Goal: Information Seeking & Learning: Learn about a topic

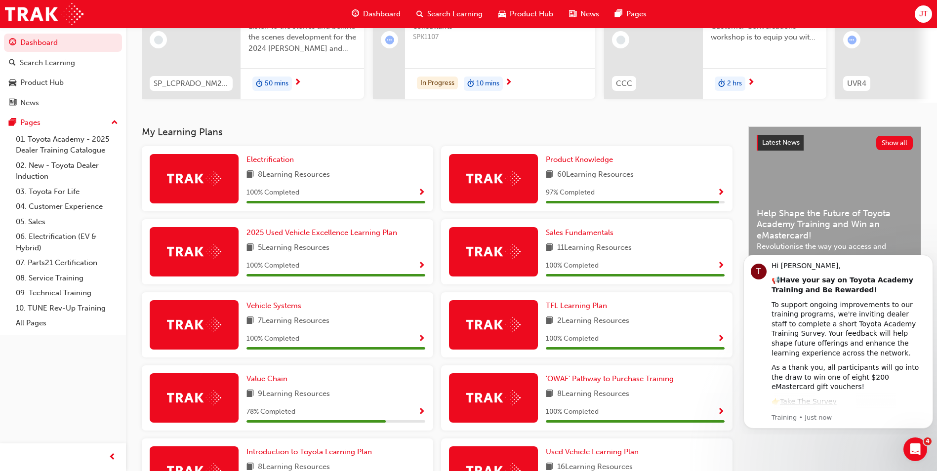
scroll to position [148, 0]
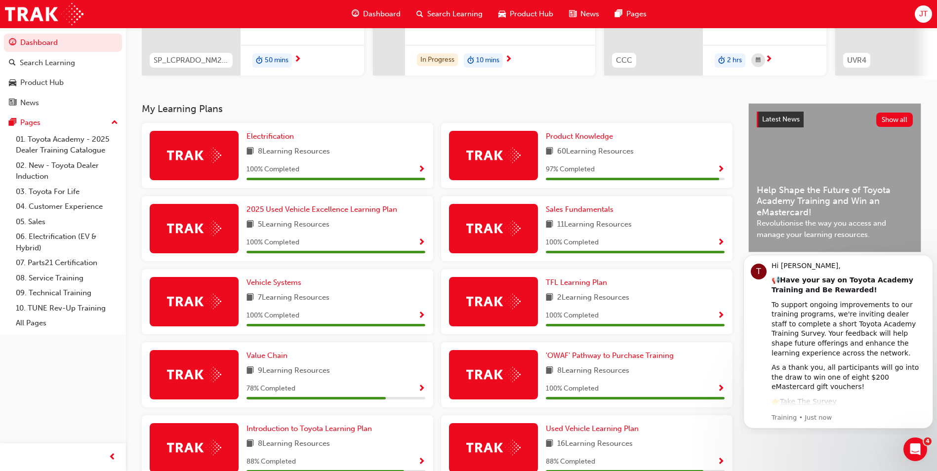
click at [722, 172] on span "Show Progress" at bounding box center [720, 169] width 7 height 9
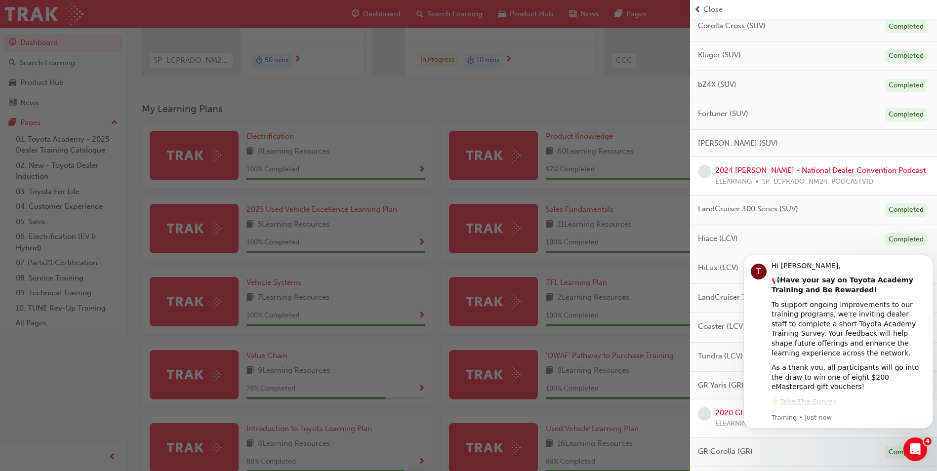
scroll to position [377, 0]
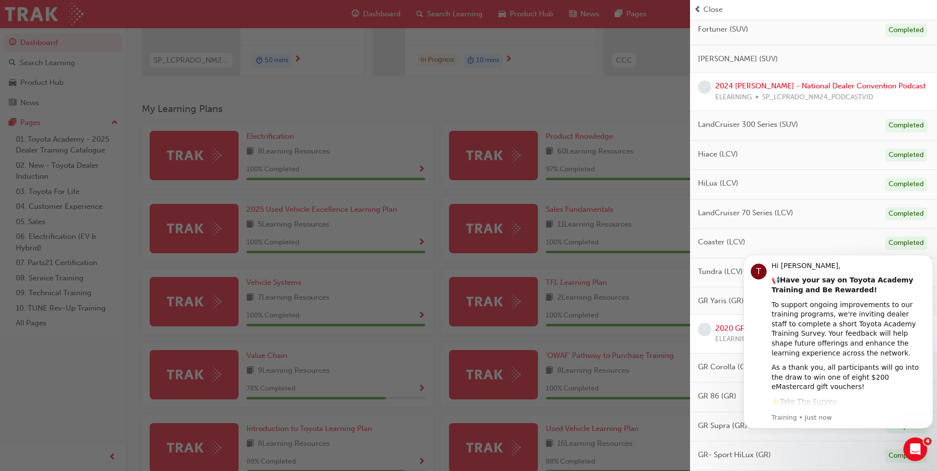
click at [607, 370] on div "button" at bounding box center [345, 235] width 690 height 471
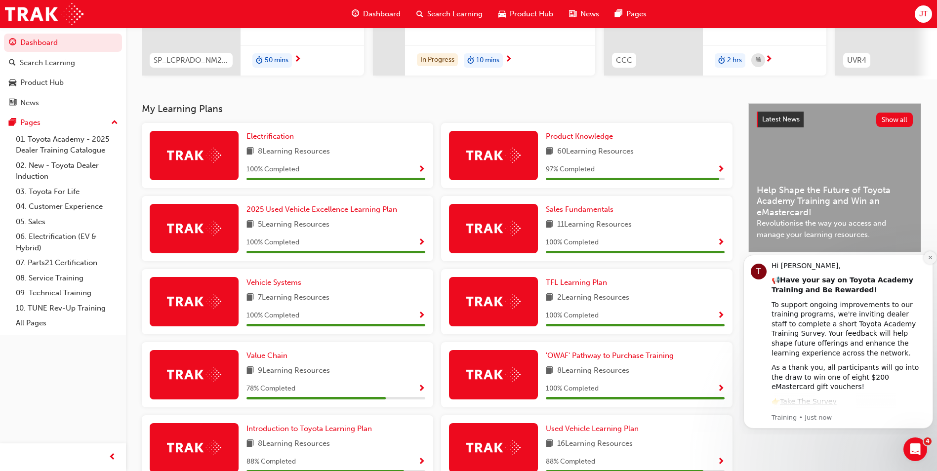
click at [930, 259] on icon "Dismiss notification" at bounding box center [930, 257] width 5 height 5
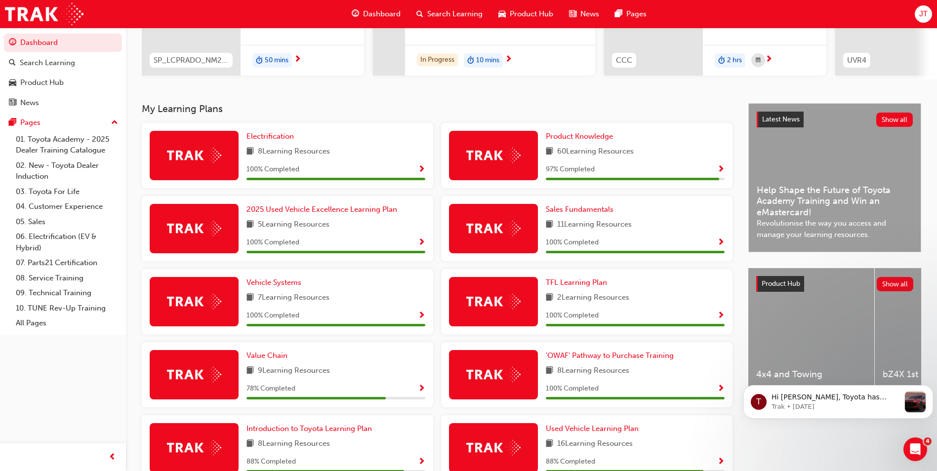
click at [719, 171] on span "Show Progress" at bounding box center [720, 169] width 7 height 9
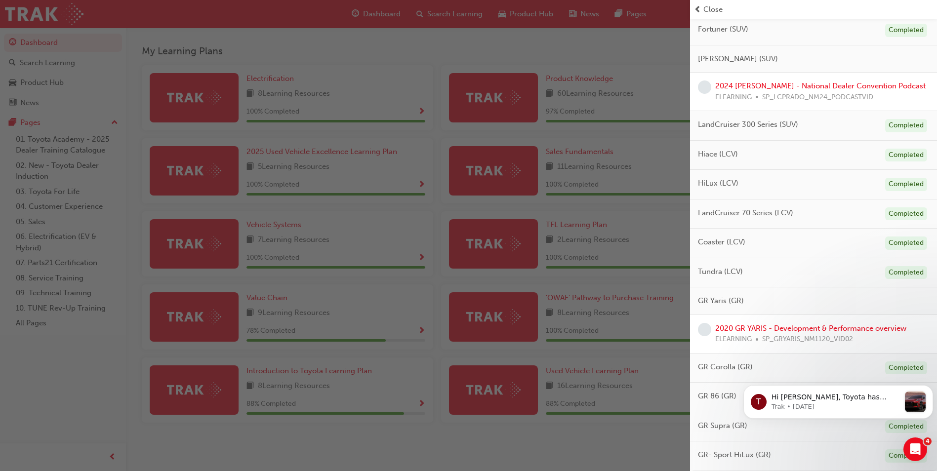
scroll to position [210, 0]
click at [810, 328] on link "2020 GR YARIS - Development & Performance overview" at bounding box center [810, 328] width 191 height 9
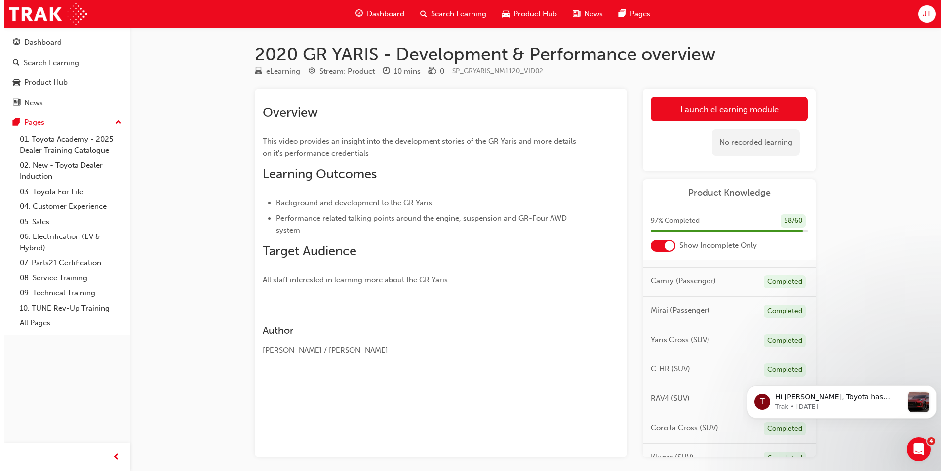
scroll to position [49, 0]
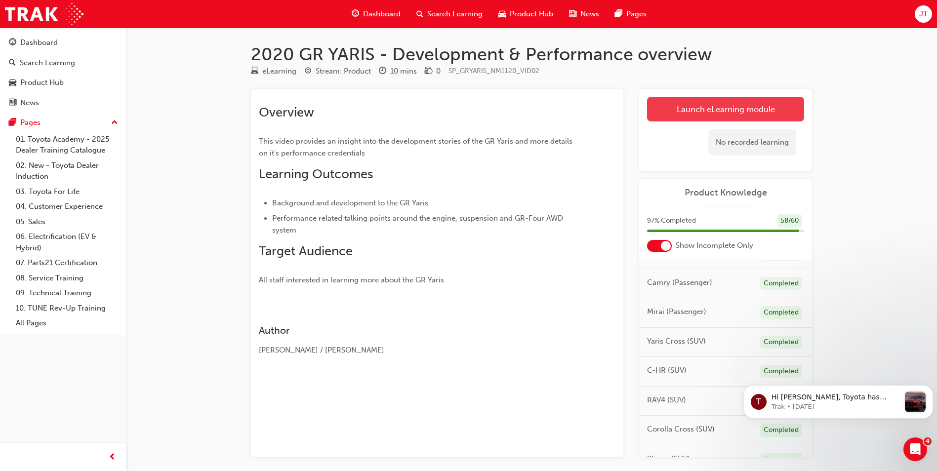
click at [737, 109] on link "Launch eLearning module" at bounding box center [725, 109] width 157 height 25
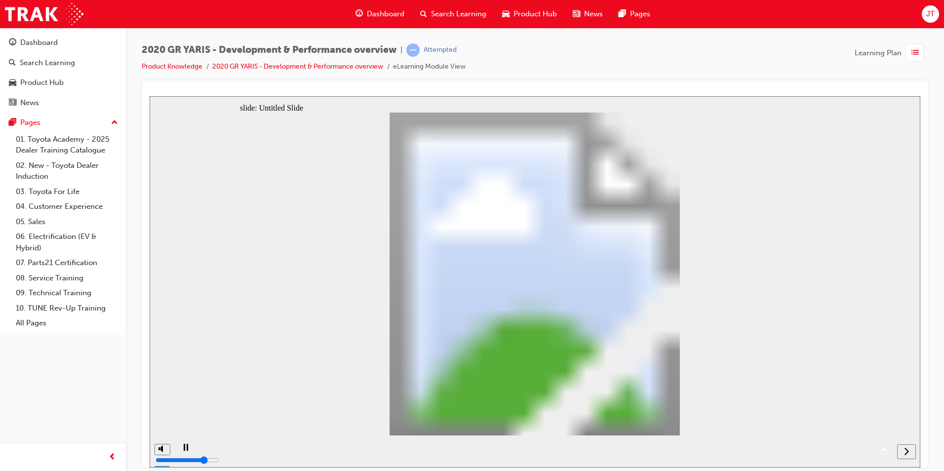
click at [911, 451] on div "next" at bounding box center [906, 452] width 11 height 10
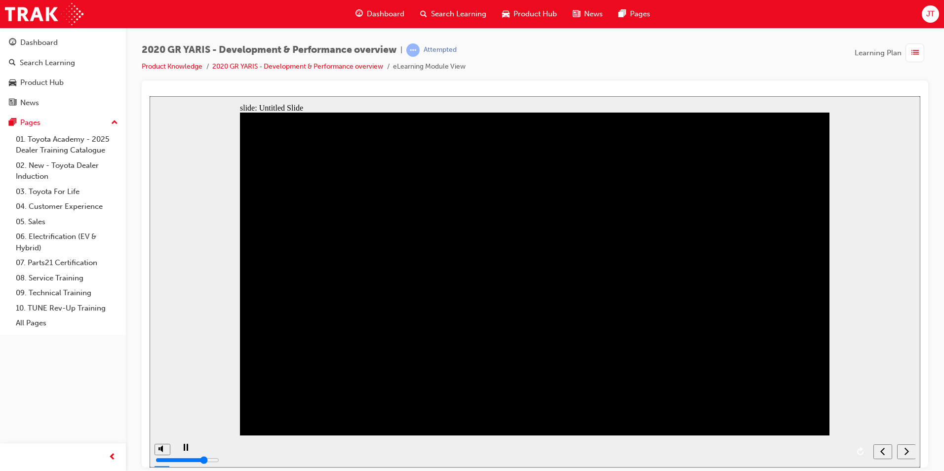
click at [911, 451] on div "next" at bounding box center [906, 452] width 11 height 10
click at [936, 150] on div "2020 GR YARIS - Development & Performance overview | Attempted Product Knowledg…" at bounding box center [535, 237] width 819 height 419
click at [703, 65] on div "2020 GR YARIS - Development & Performance overview | Attempted Product Knowledg…" at bounding box center [535, 61] width 787 height 37
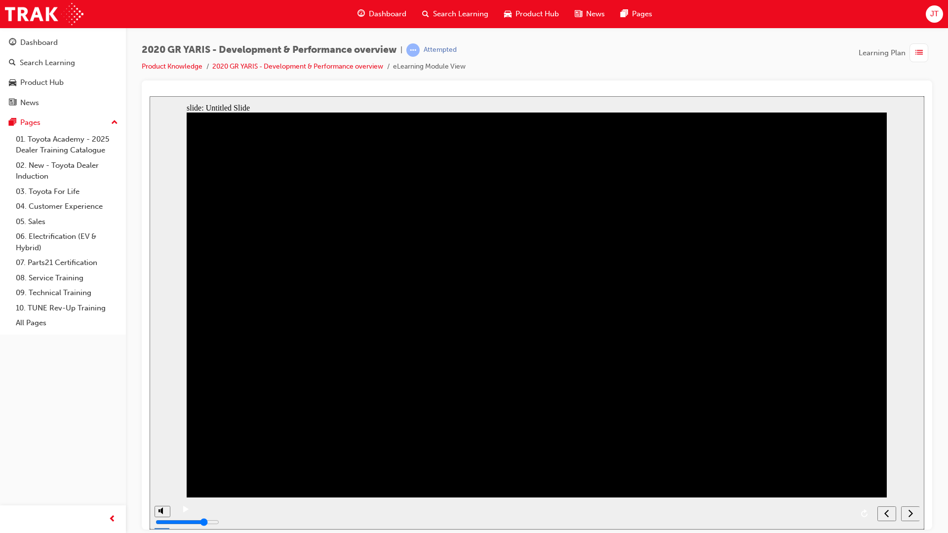
click at [913, 471] on icon "next" at bounding box center [910, 513] width 5 height 9
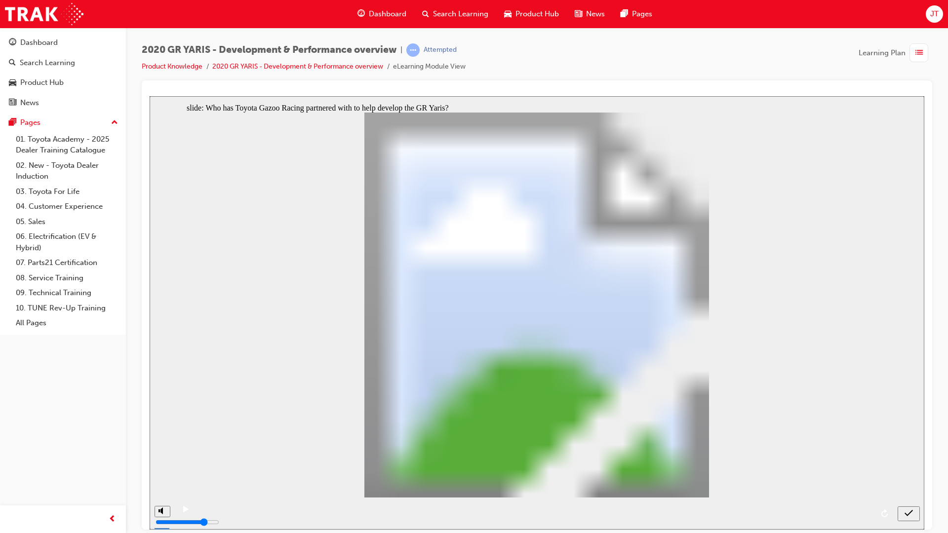
click at [910, 471] on icon "submit" at bounding box center [909, 513] width 8 height 9
radio input "false"
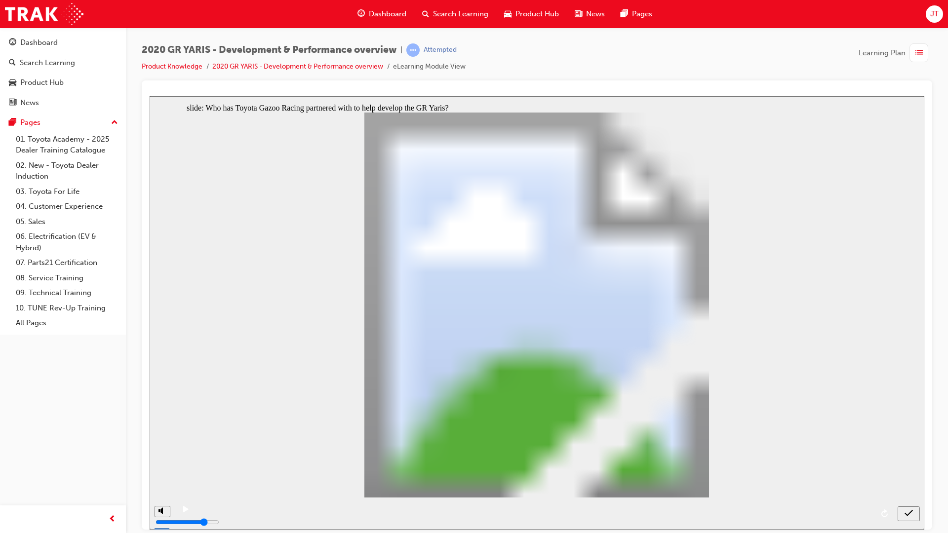
radio input "true"
click at [908, 471] on icon "submit" at bounding box center [909, 513] width 8 height 9
drag, startPoint x: 558, startPoint y: 388, endPoint x: 605, endPoint y: 393, distance: 47.7
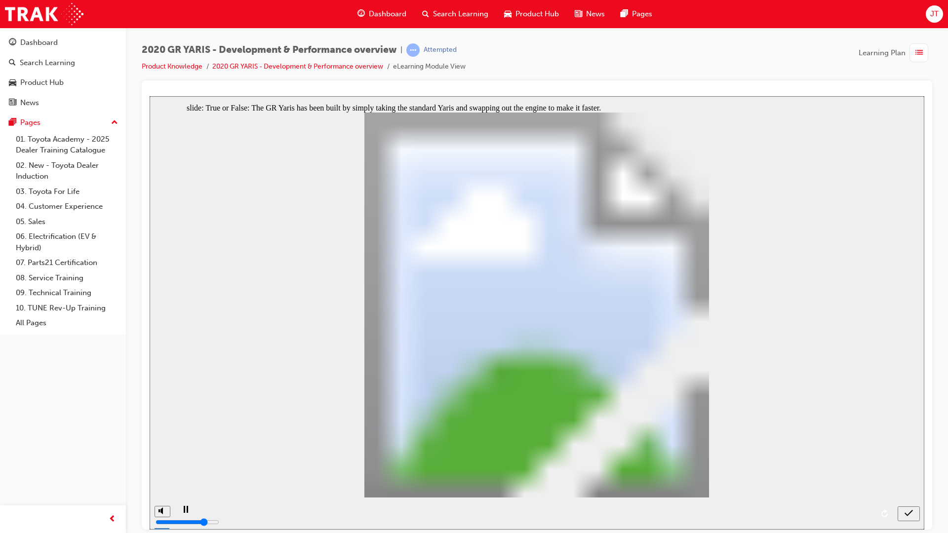
radio input "true"
click at [913, 471] on icon "submit" at bounding box center [909, 513] width 8 height 9
radio input "true"
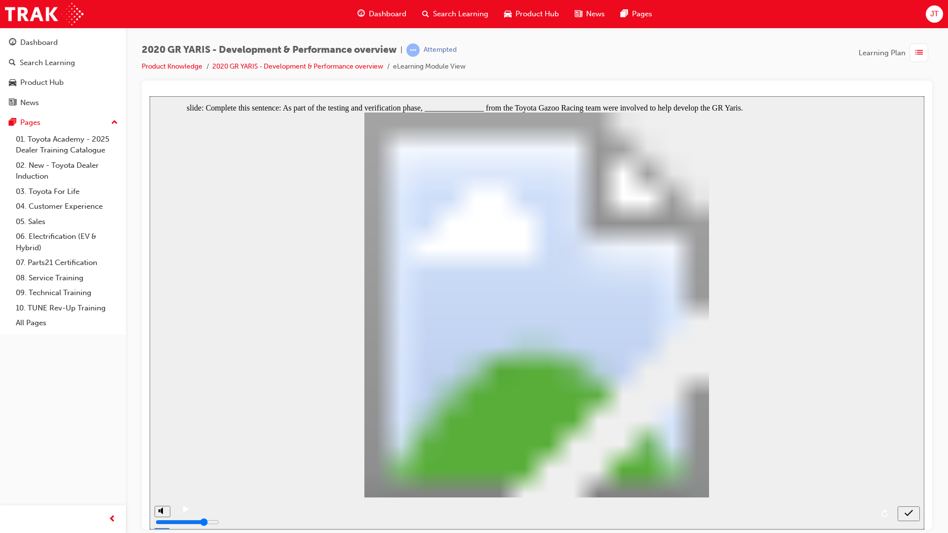
click at [905, 471] on icon "submit" at bounding box center [909, 513] width 8 height 9
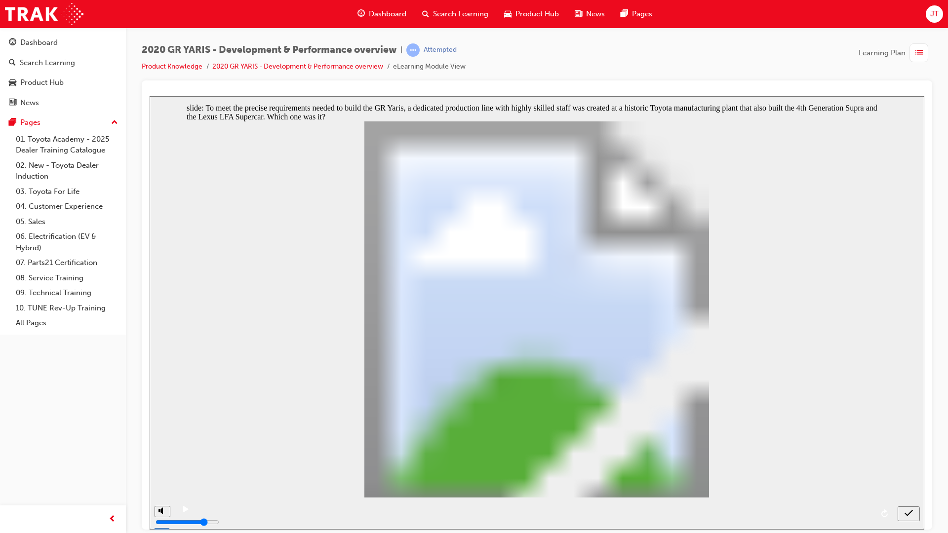
radio input "true"
click at [912, 471] on icon "submit" at bounding box center [909, 513] width 8 height 9
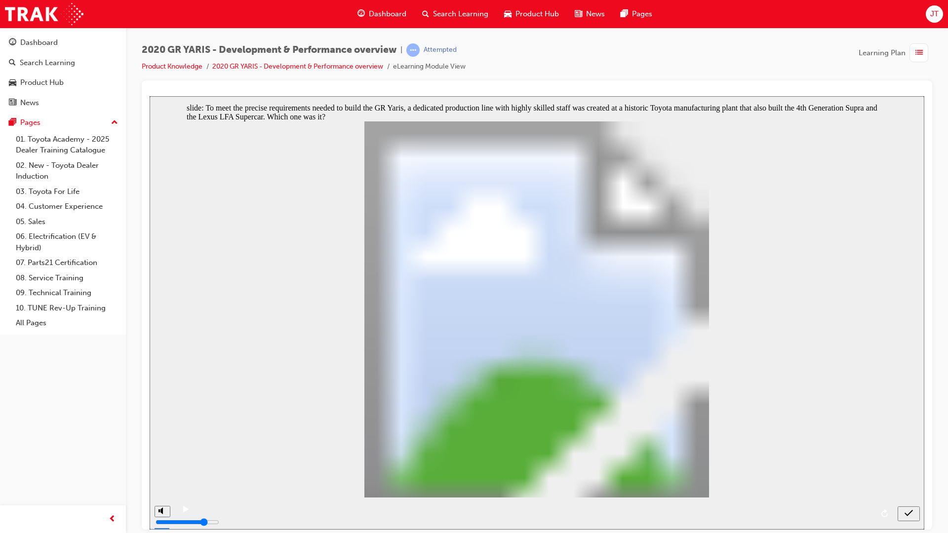
radio input "true"
click at [905, 471] on icon "submit" at bounding box center [909, 513] width 8 height 9
radio input "true"
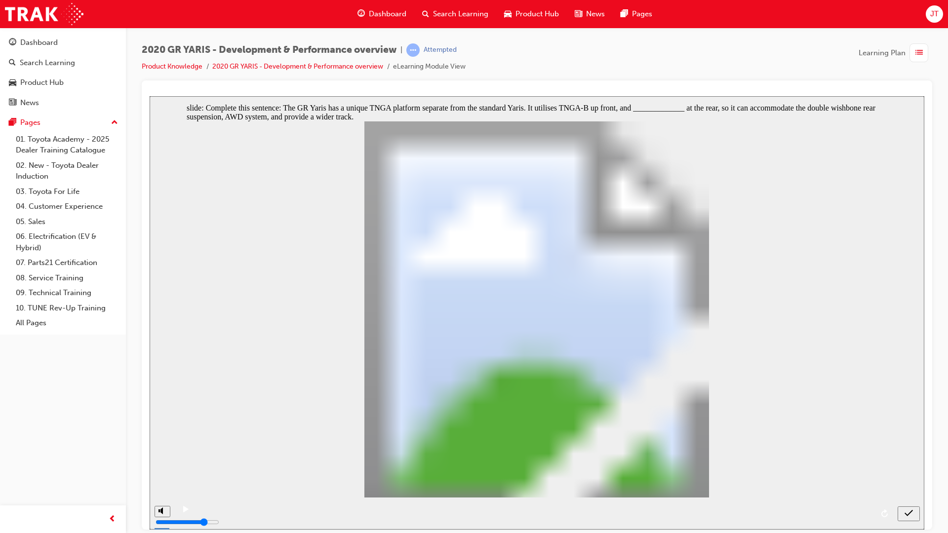
click at [908, 471] on icon "submit" at bounding box center [909, 513] width 8 height 9
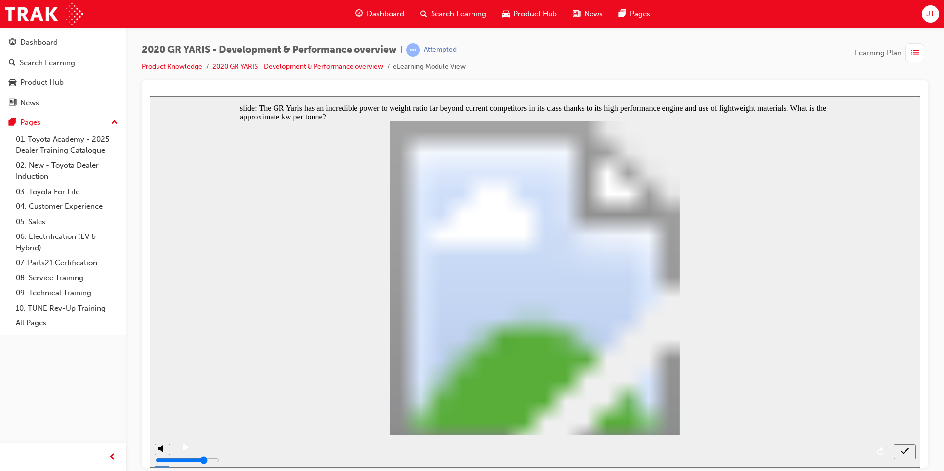
radio input "true"
click at [909, 450] on div "submit" at bounding box center [905, 452] width 14 height 10
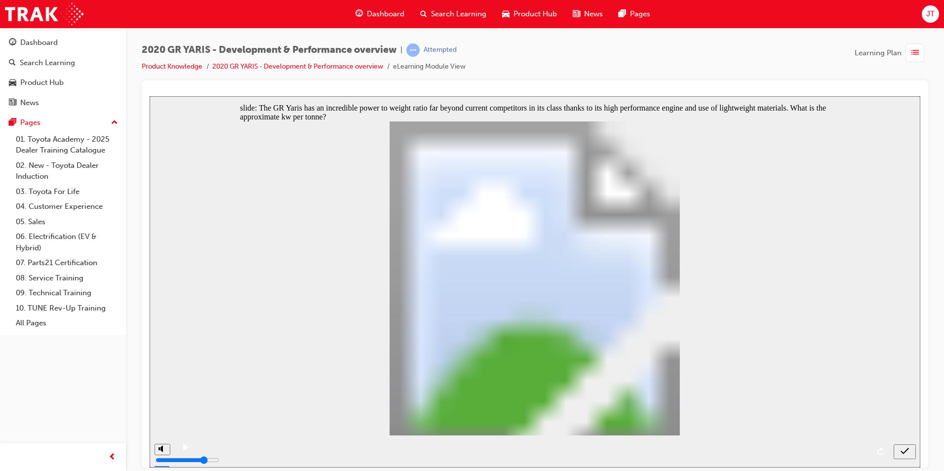
radio input "true"
click at [902, 450] on icon "submit" at bounding box center [905, 451] width 8 height 9
checkbox input "true"
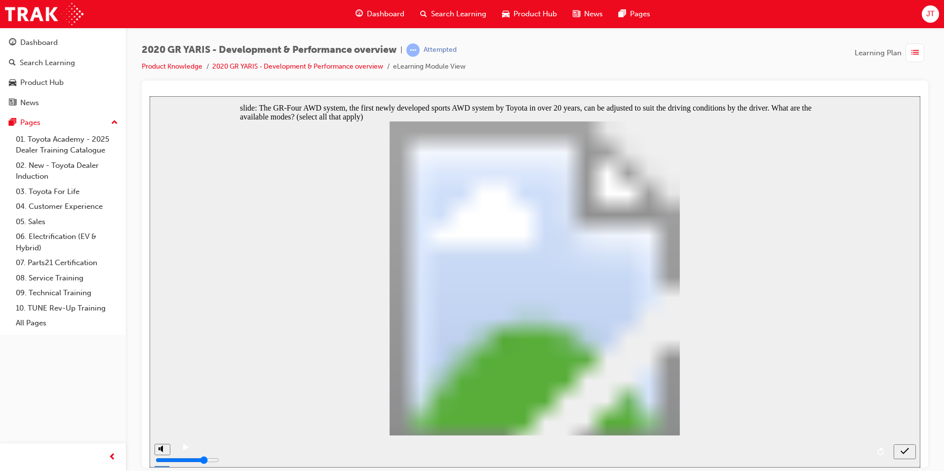
checkbox input "true"
click at [902, 448] on icon "submit" at bounding box center [905, 451] width 8 height 9
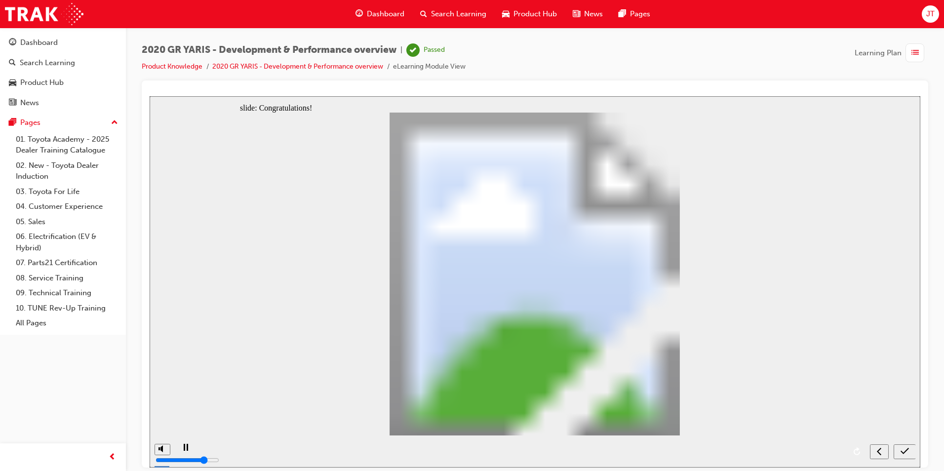
click at [908, 454] on icon "submit" at bounding box center [905, 451] width 8 height 9
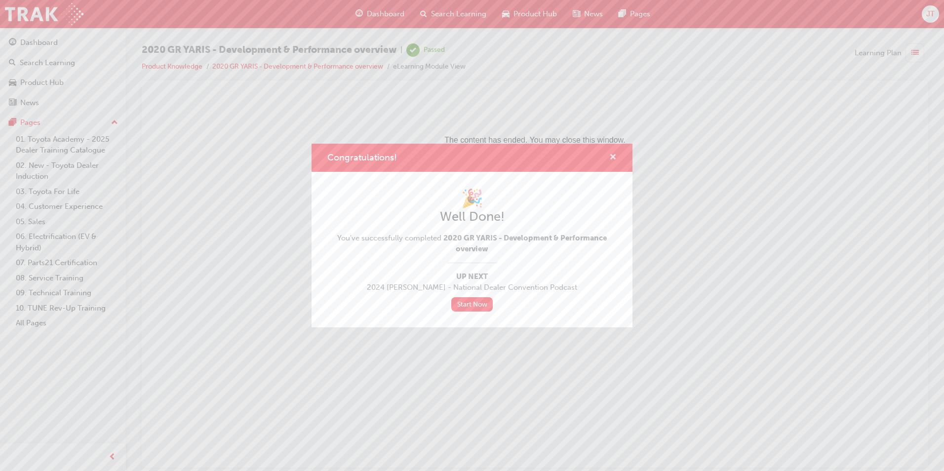
click at [614, 157] on span "cross-icon" at bounding box center [613, 158] width 7 height 9
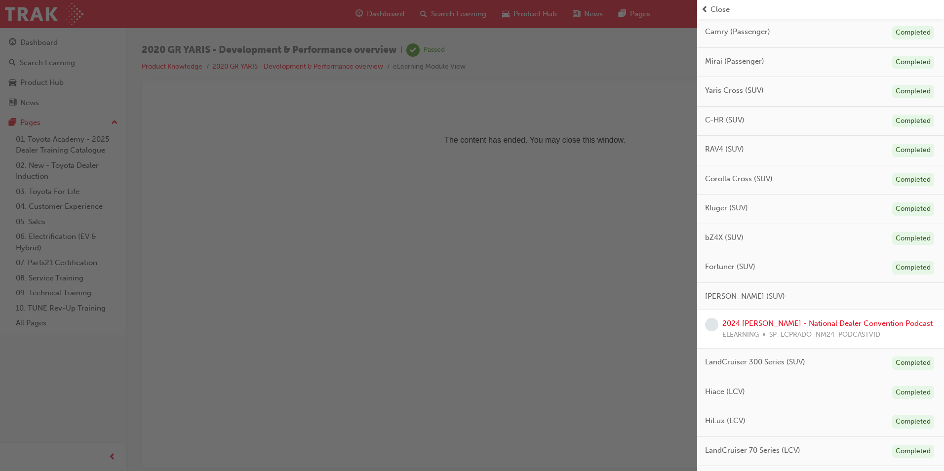
scroll to position [169, 0]
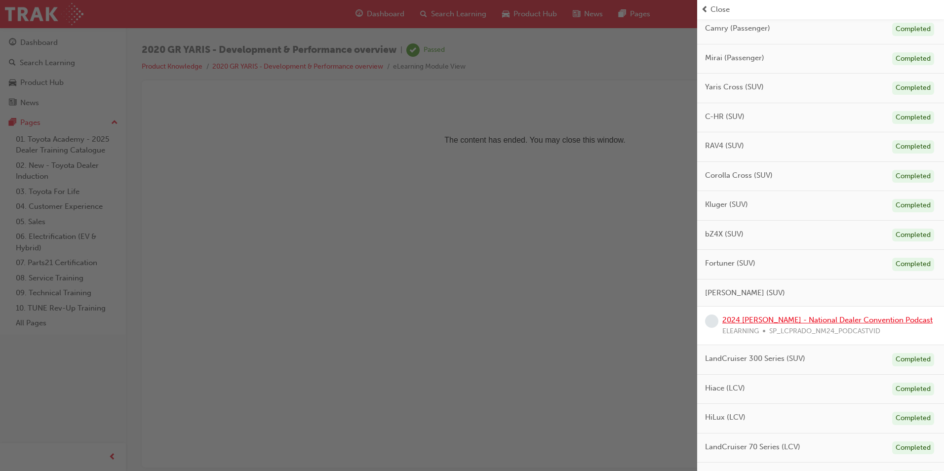
click at [851, 321] on link "2024 [PERSON_NAME] - National Dealer Convention Podcast" at bounding box center [828, 320] width 210 height 9
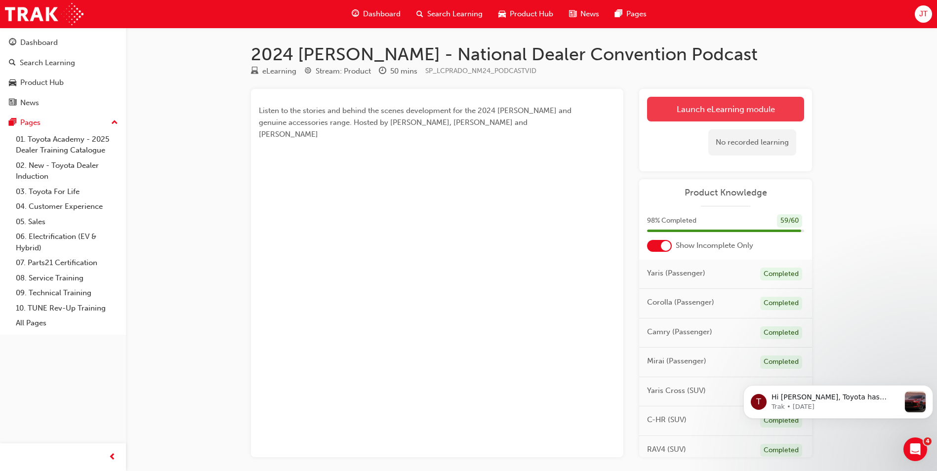
click at [725, 113] on link "Launch eLearning module" at bounding box center [725, 109] width 157 height 25
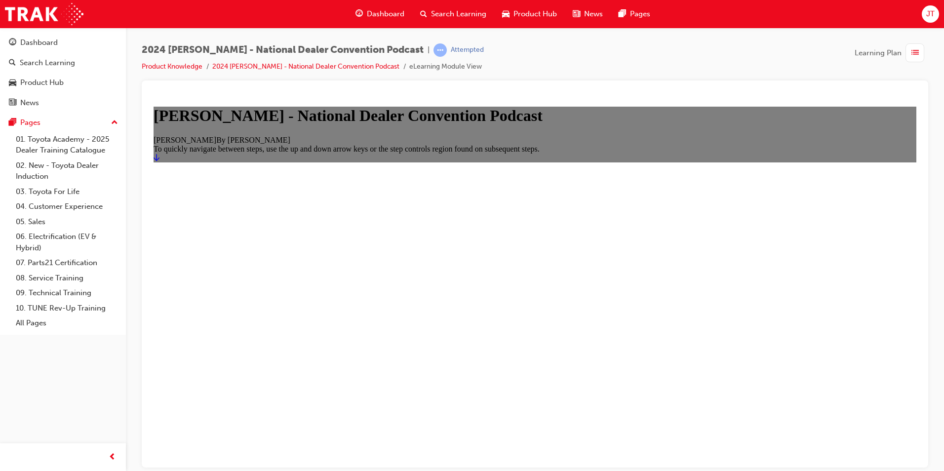
click at [160, 162] on link "Start" at bounding box center [157, 157] width 6 height 8
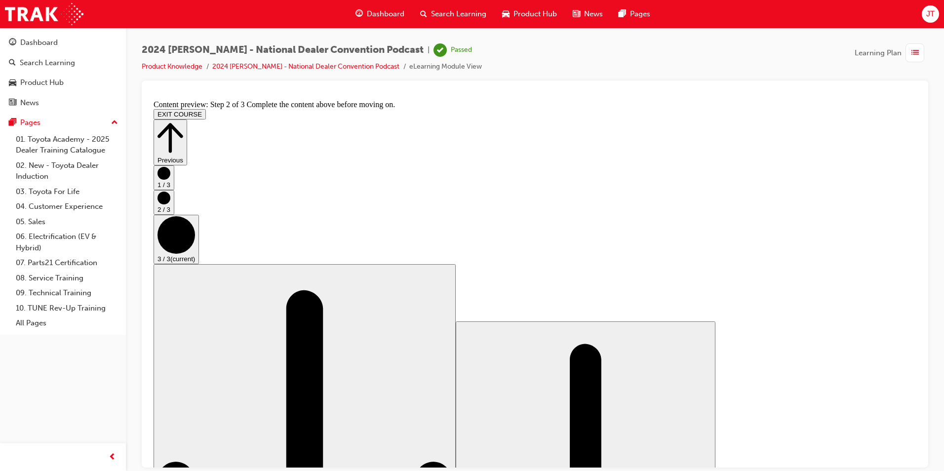
click at [206, 109] on button "EXIT COURSE" at bounding box center [180, 114] width 52 height 10
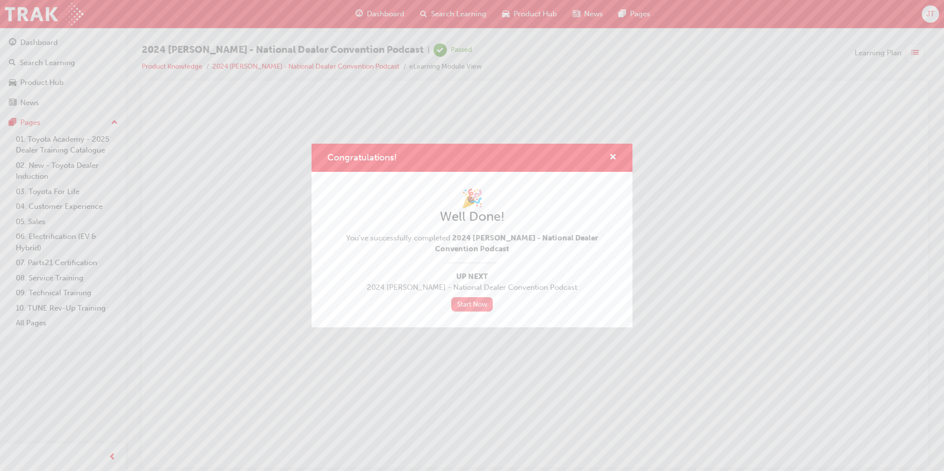
click at [471, 304] on link "Start Now" at bounding box center [471, 304] width 41 height 14
click at [610, 157] on span "cross-icon" at bounding box center [613, 158] width 7 height 9
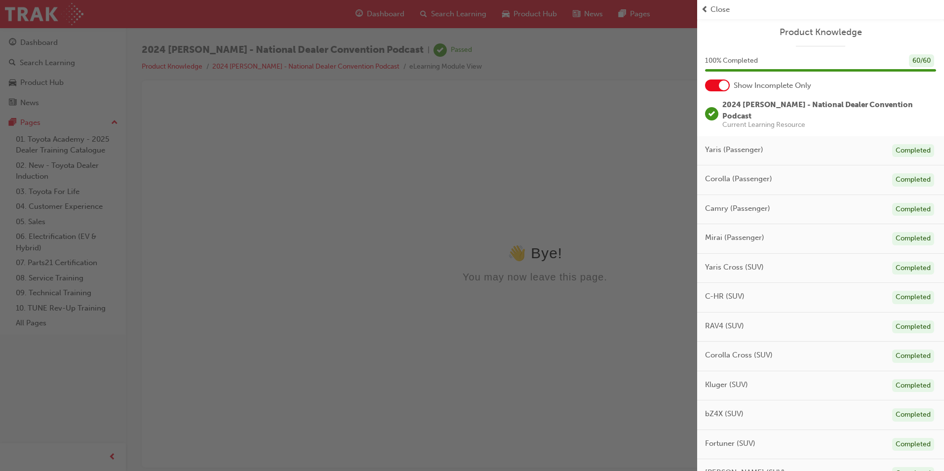
click at [715, 9] on span "Close" at bounding box center [720, 9] width 19 height 11
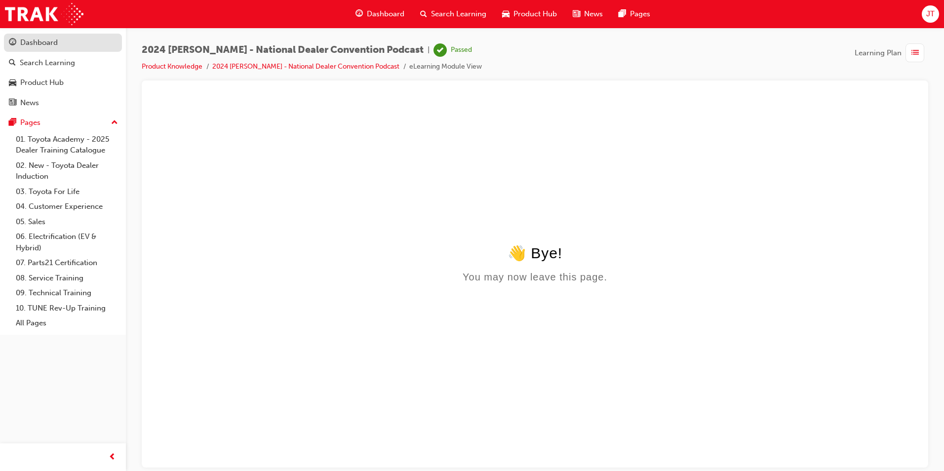
drag, startPoint x: 39, startPoint y: 45, endPoint x: 113, endPoint y: 50, distance: 74.8
click at [40, 45] on div "Dashboard" at bounding box center [39, 42] width 38 height 11
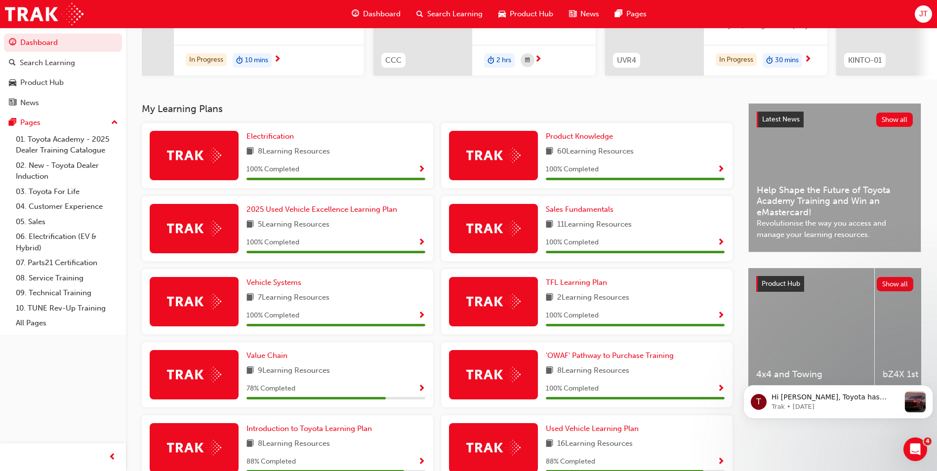
scroll to position [198, 0]
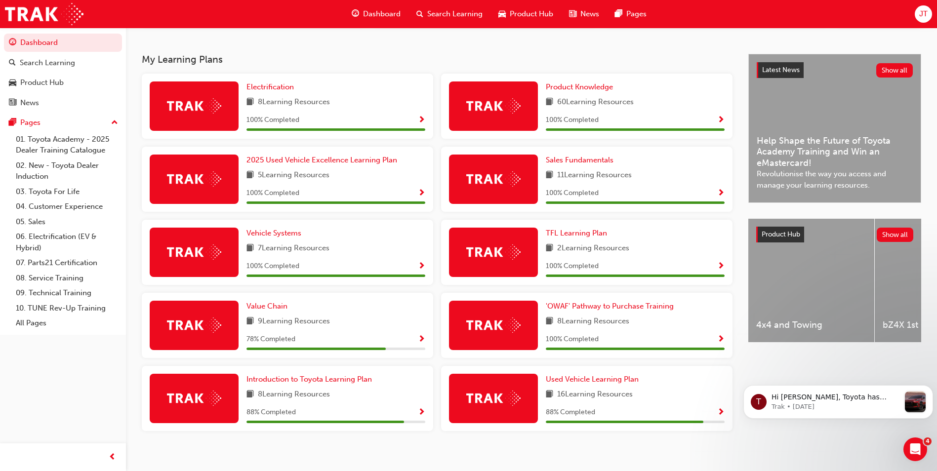
click at [422, 342] on span "Show Progress" at bounding box center [421, 339] width 7 height 9
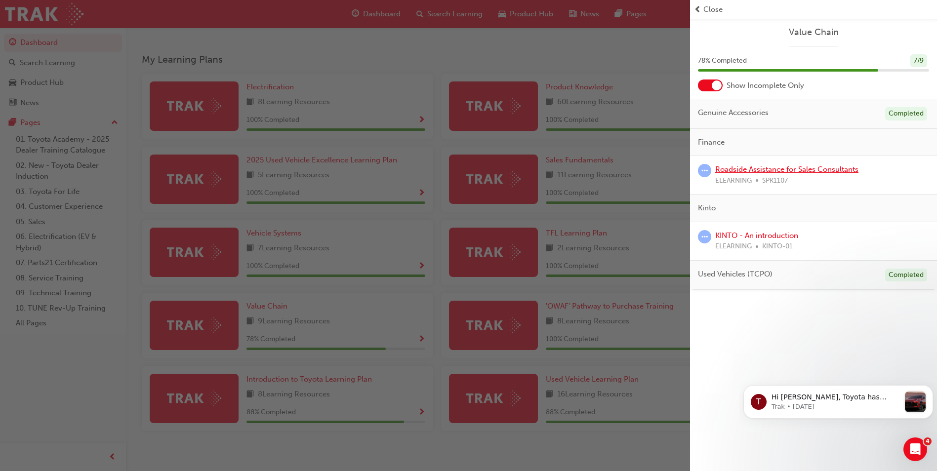
click at [807, 171] on link "Roadside Assistance for Sales Consultants" at bounding box center [786, 169] width 143 height 9
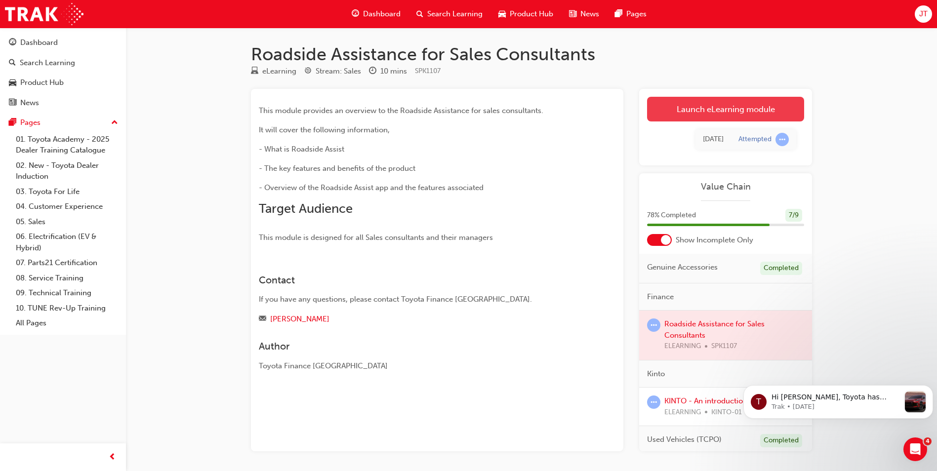
click at [742, 109] on link "Launch eLearning module" at bounding box center [725, 109] width 157 height 25
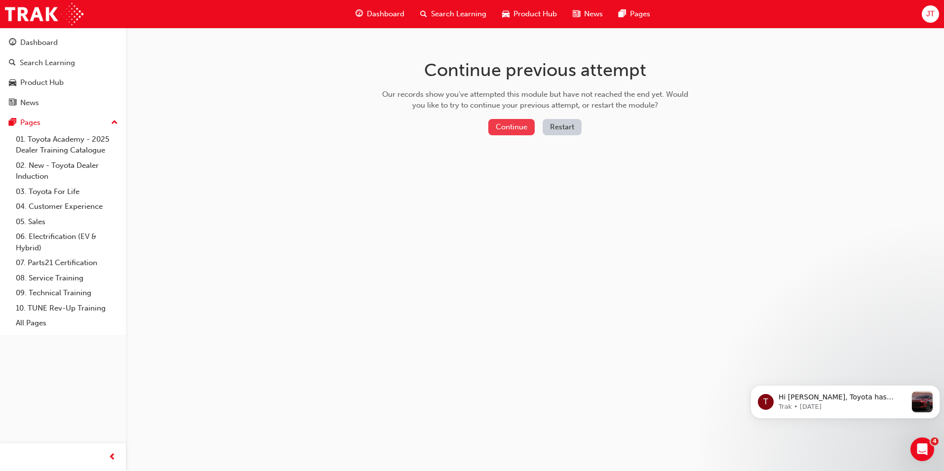
click at [519, 131] on button "Continue" at bounding box center [512, 127] width 46 height 16
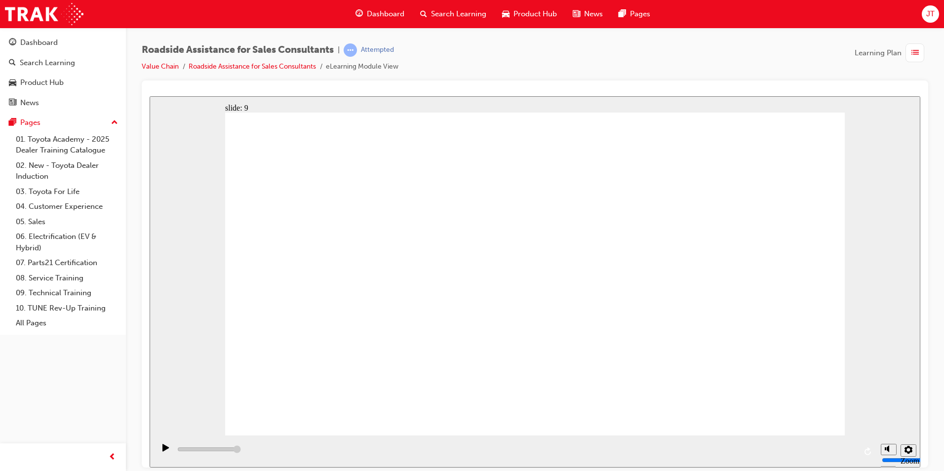
type input "23000"
checkbox input "true"
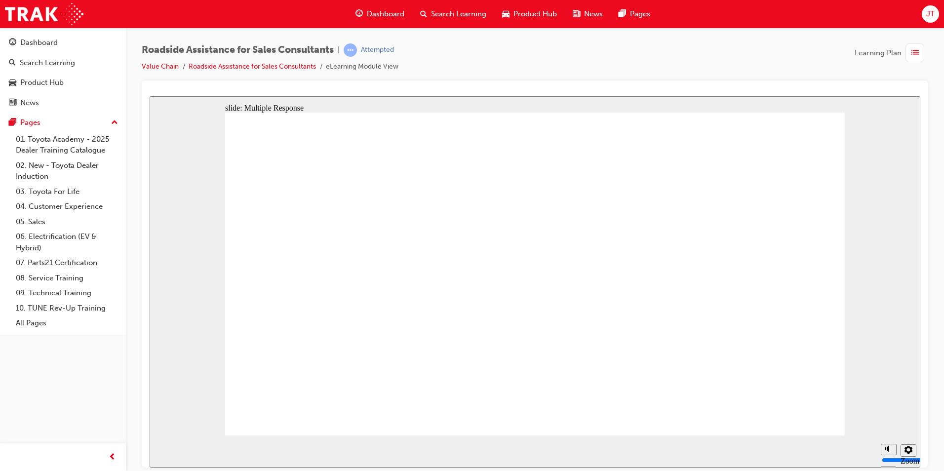
checkbox input "true"
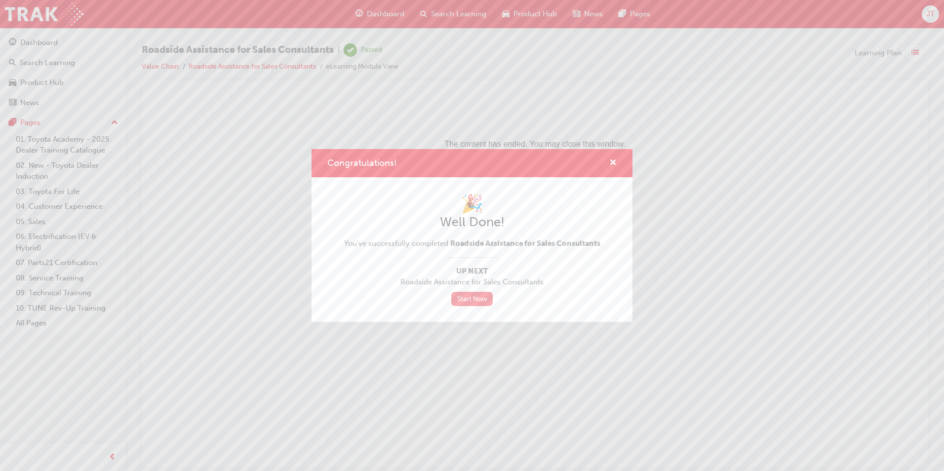
click at [481, 298] on link "Start Now" at bounding box center [471, 299] width 41 height 14
click at [613, 163] on span "cross-icon" at bounding box center [613, 163] width 7 height 9
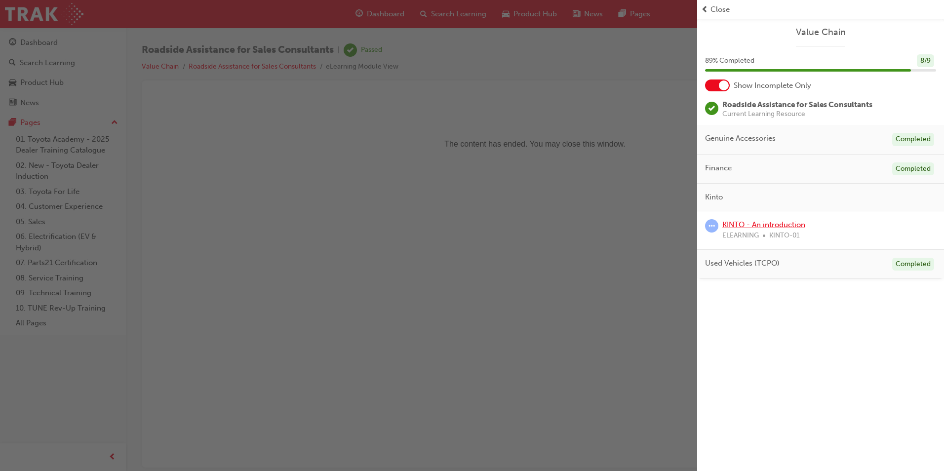
click at [765, 225] on link "KINTO - An introduction" at bounding box center [764, 224] width 83 height 9
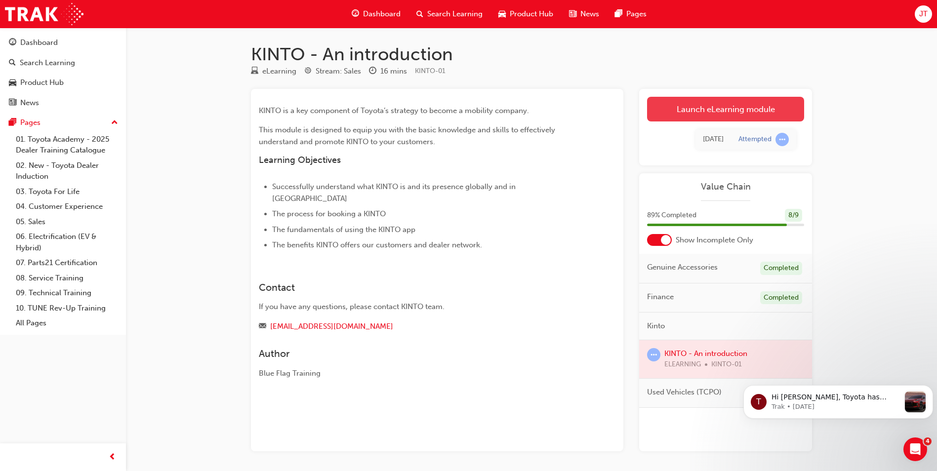
click at [727, 104] on link "Launch eLearning module" at bounding box center [725, 109] width 157 height 25
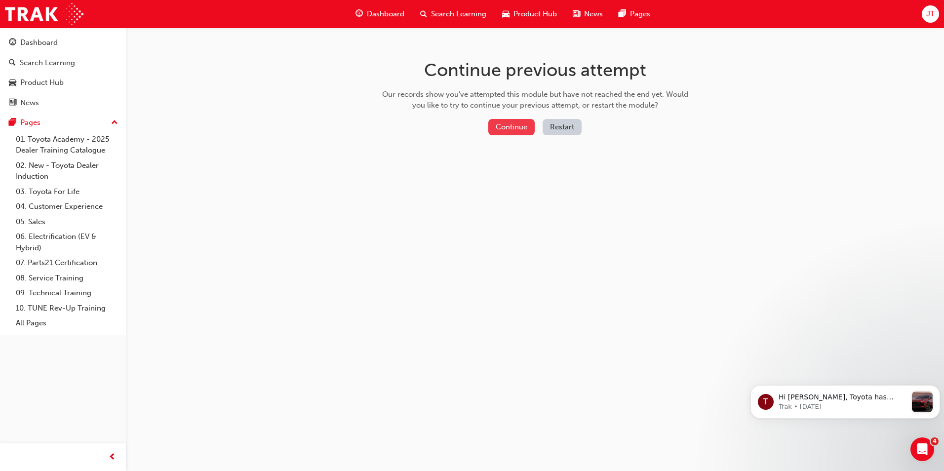
click at [518, 119] on button "Continue" at bounding box center [512, 127] width 46 height 16
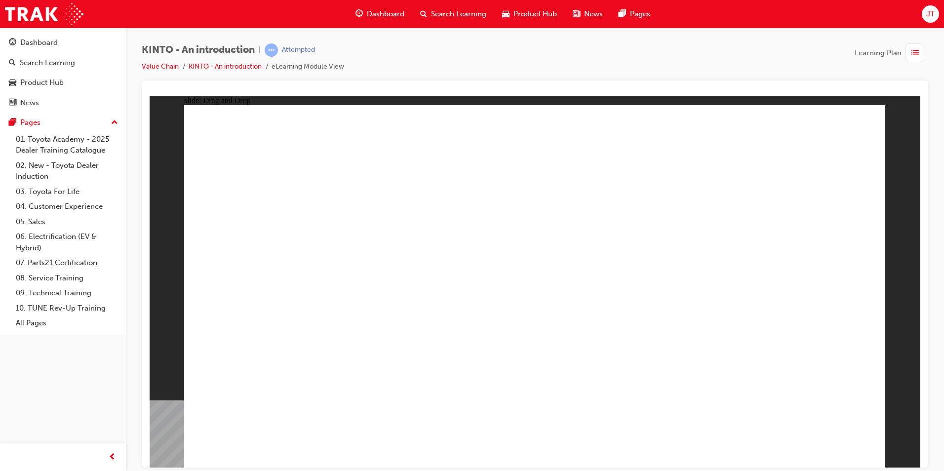
drag, startPoint x: 698, startPoint y: 319, endPoint x: 299, endPoint y: 396, distance: 406.6
drag, startPoint x: 773, startPoint y: 309, endPoint x: 387, endPoint y: 384, distance: 392.5
drag, startPoint x: 409, startPoint y: 313, endPoint x: 520, endPoint y: 393, distance: 135.9
drag, startPoint x: 522, startPoint y: 310, endPoint x: 664, endPoint y: 397, distance: 166.5
drag, startPoint x: 281, startPoint y: 288, endPoint x: 819, endPoint y: 380, distance: 546.2
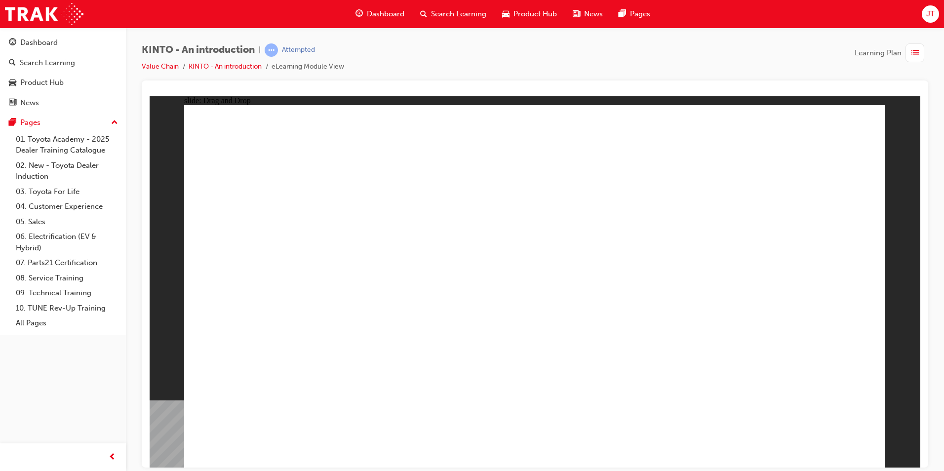
radio input "true"
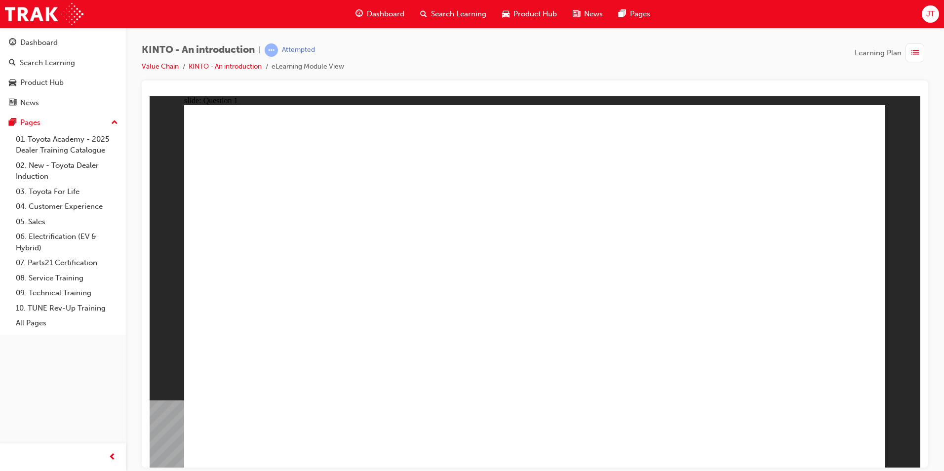
radio input "false"
radio input "true"
drag, startPoint x: 590, startPoint y: 269, endPoint x: 571, endPoint y: 253, distance: 24.2
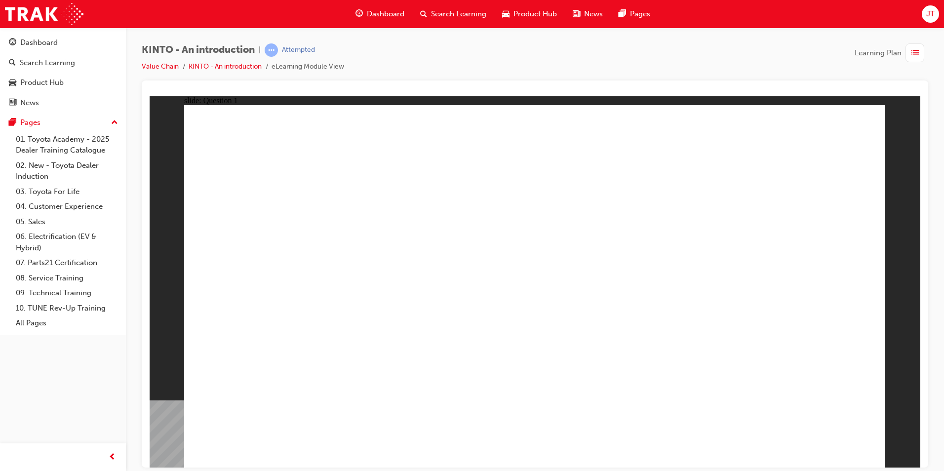
radio input "true"
checkbox input "true"
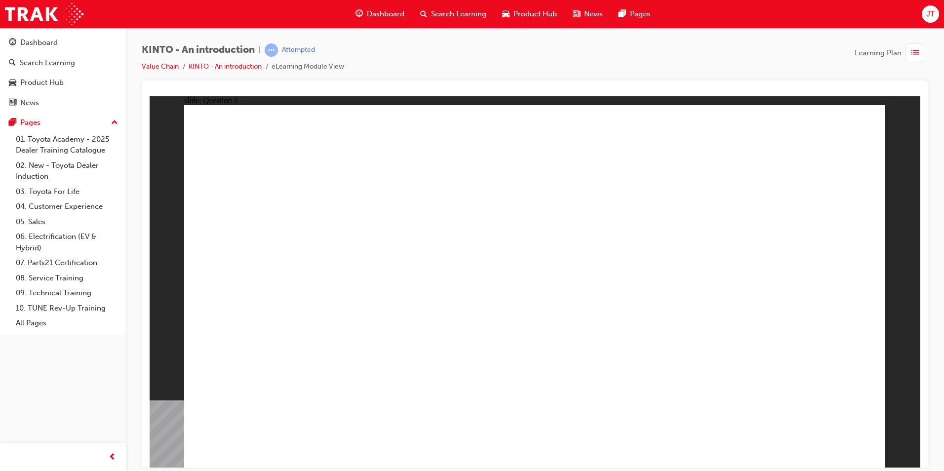
drag, startPoint x: 691, startPoint y: 401, endPoint x: 666, endPoint y: 389, distance: 27.4
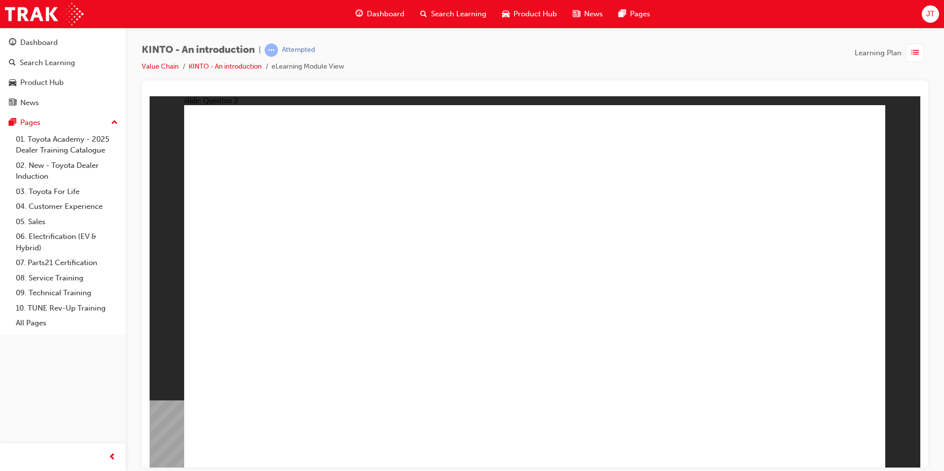
radio input "false"
radio input "true"
drag, startPoint x: 320, startPoint y: 306, endPoint x: 327, endPoint y: 314, distance: 10.9
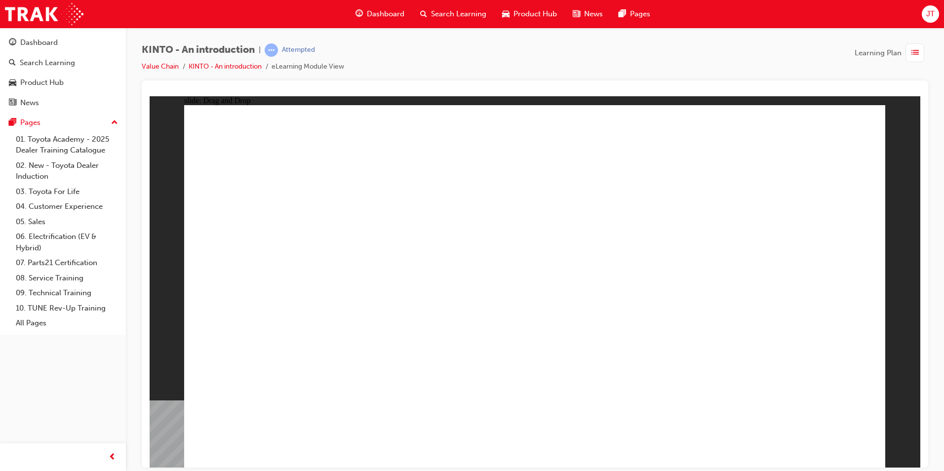
drag, startPoint x: 790, startPoint y: 306, endPoint x: 306, endPoint y: 384, distance: 490.3
drag, startPoint x: 421, startPoint y: 314, endPoint x: 577, endPoint y: 317, distance: 156.1
drag, startPoint x: 646, startPoint y: 293, endPoint x: 526, endPoint y: 339, distance: 128.8
drag, startPoint x: 610, startPoint y: 338, endPoint x: 646, endPoint y: 374, distance: 51.0
drag, startPoint x: 281, startPoint y: 319, endPoint x: 723, endPoint y: 373, distance: 445.4
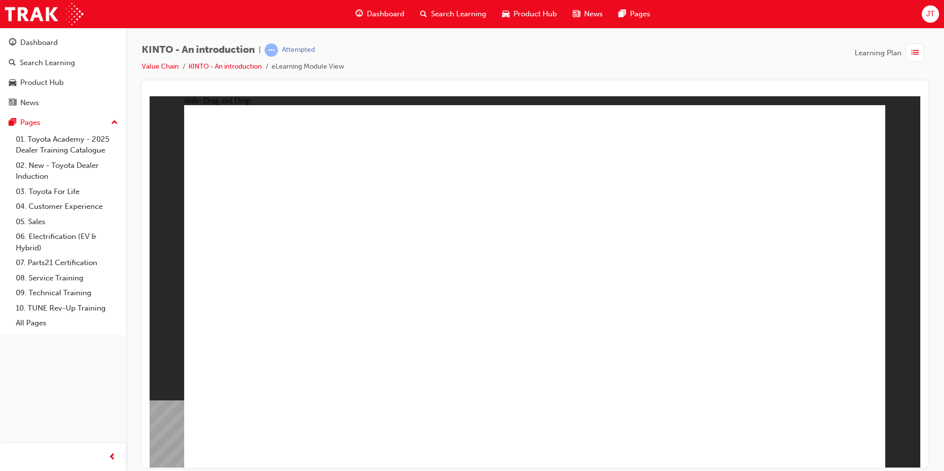
drag, startPoint x: 564, startPoint y: 367, endPoint x: 572, endPoint y: 364, distance: 8.8
radio input "true"
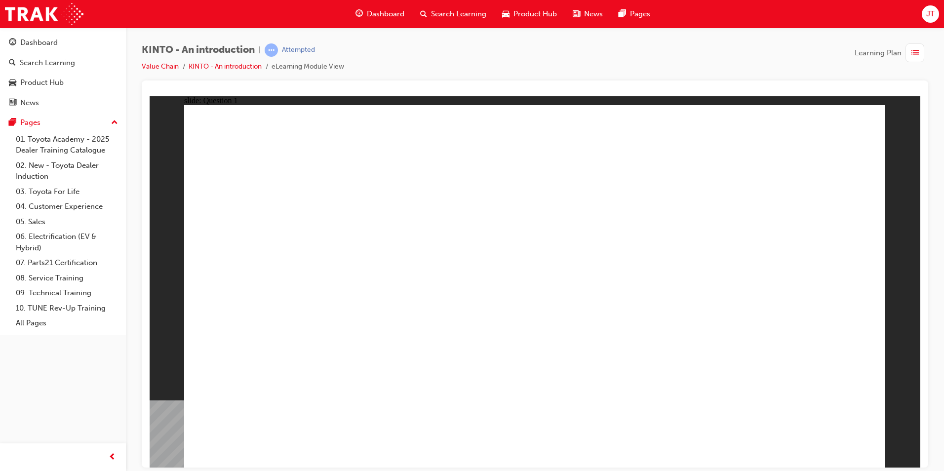
radio input "true"
checkbox input "true"
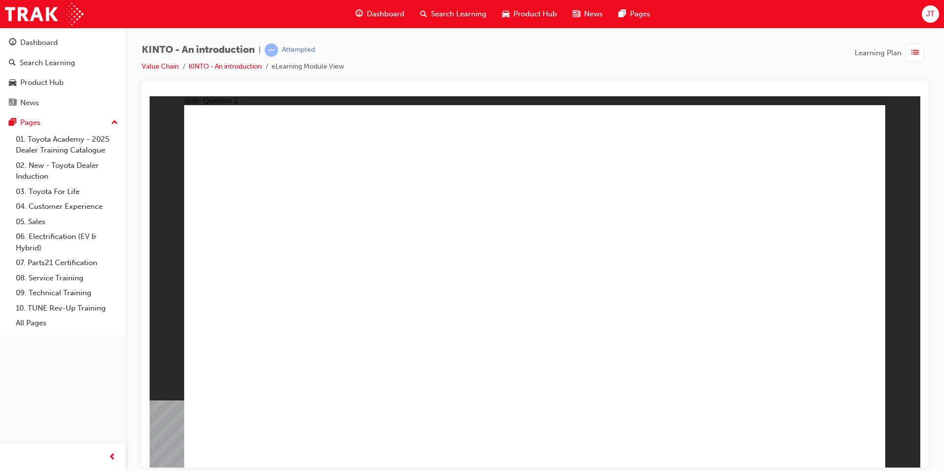
radio input "true"
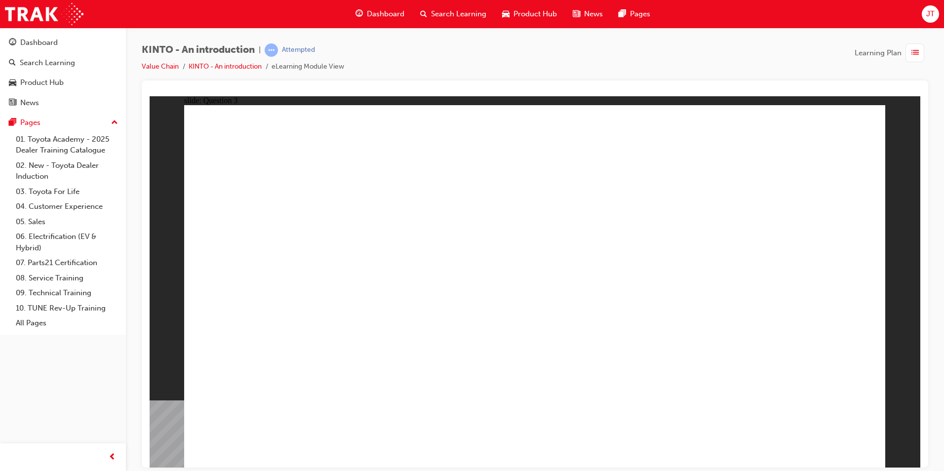
drag, startPoint x: 345, startPoint y: 309, endPoint x: 335, endPoint y: 358, distance: 49.8
drag, startPoint x: 295, startPoint y: 306, endPoint x: 310, endPoint y: 351, distance: 47.5
drag, startPoint x: 409, startPoint y: 347, endPoint x: 414, endPoint y: 364, distance: 17.2
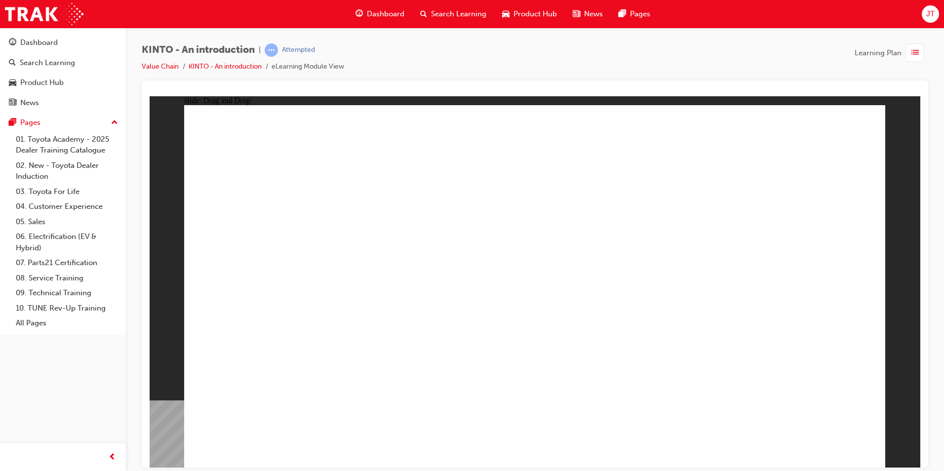
drag, startPoint x: 516, startPoint y: 333, endPoint x: 592, endPoint y: 339, distance: 76.3
drag, startPoint x: 663, startPoint y: 367, endPoint x: 694, endPoint y: 383, distance: 34.5
drag, startPoint x: 782, startPoint y: 353, endPoint x: 799, endPoint y: 408, distance: 57.8
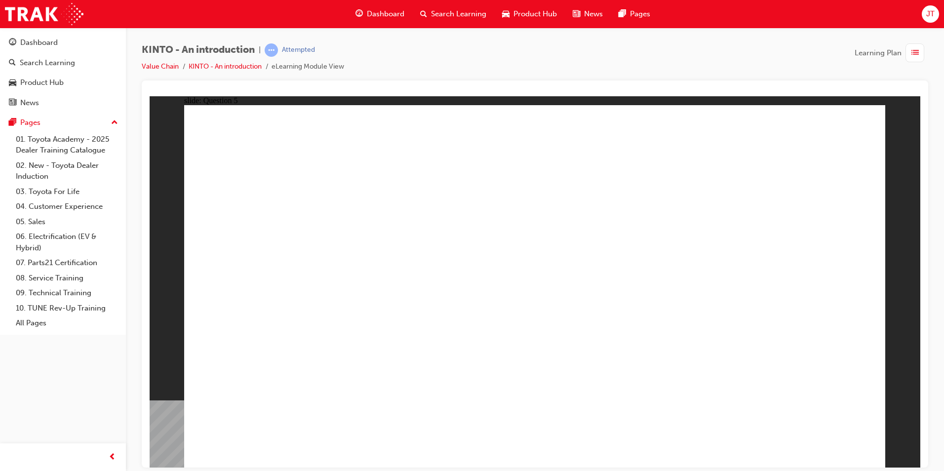
radio input "true"
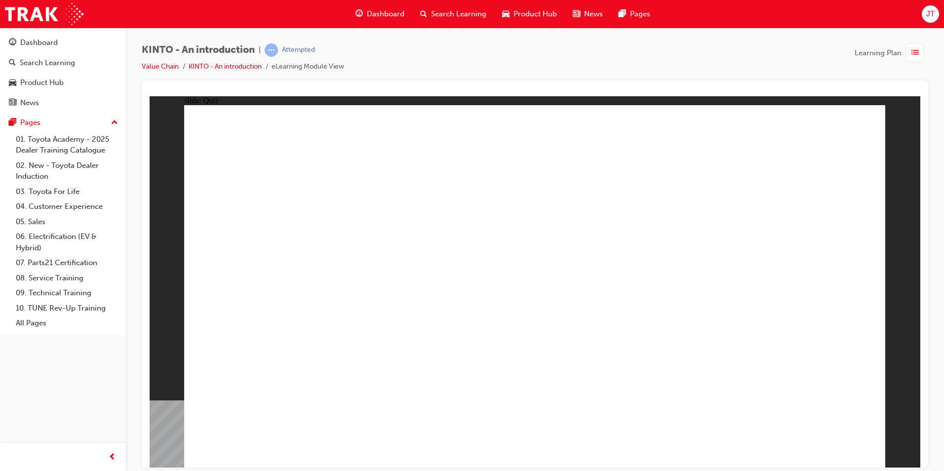
radio input "true"
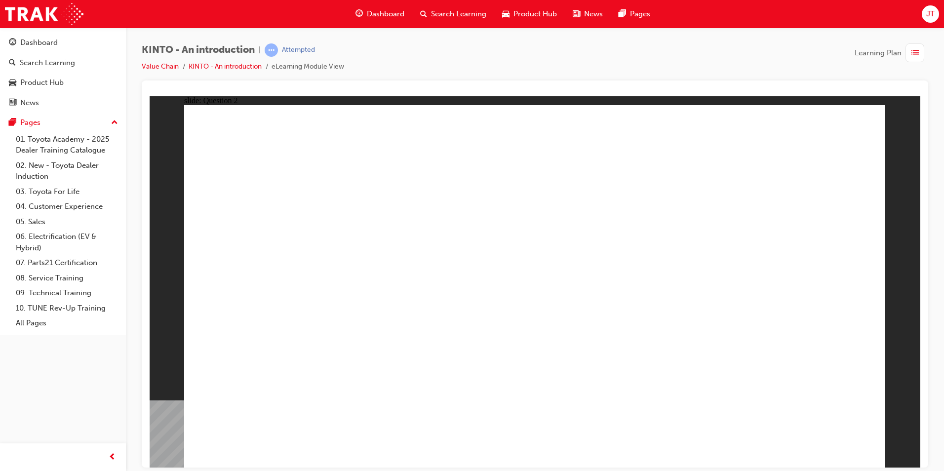
checkbox input "true"
drag, startPoint x: 540, startPoint y: 321, endPoint x: 549, endPoint y: 294, distance: 28.1
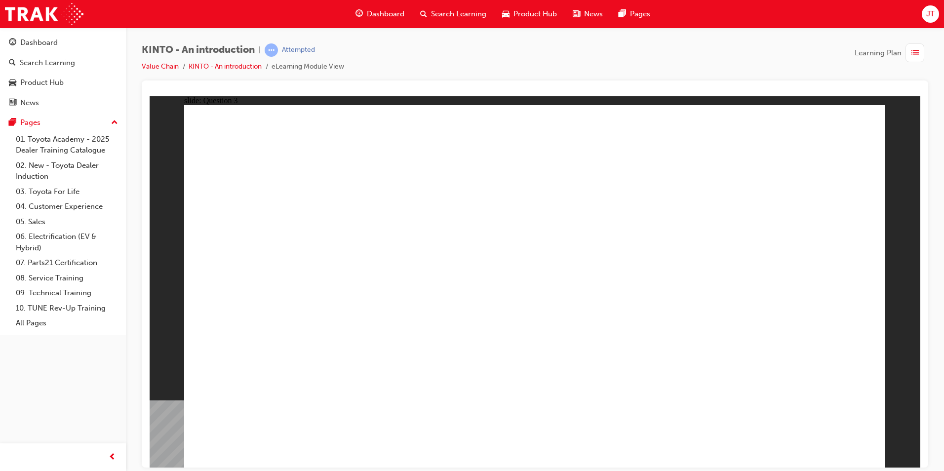
radio input "true"
radio input "false"
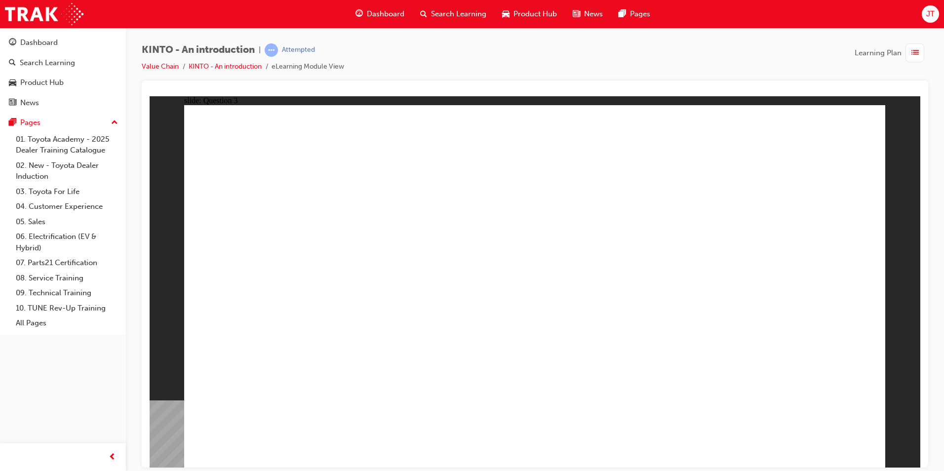
radio input "false"
radio input "true"
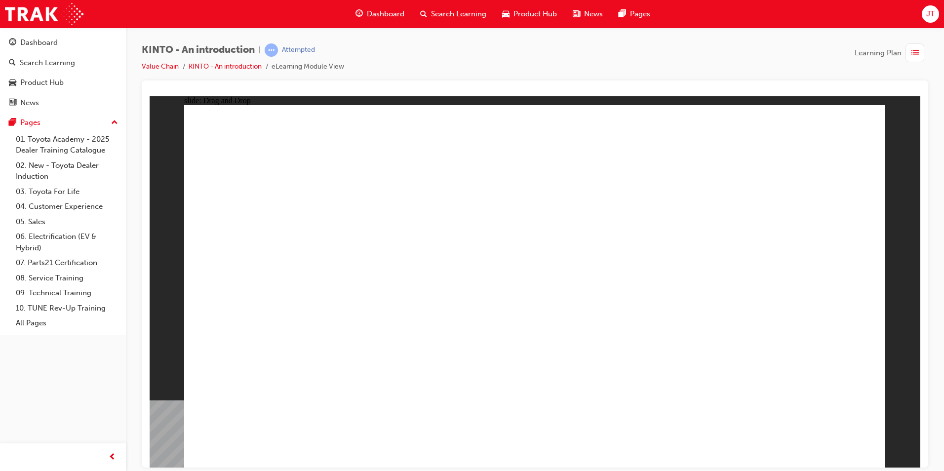
drag, startPoint x: 312, startPoint y: 313, endPoint x: 314, endPoint y: 332, distance: 18.9
drag, startPoint x: 669, startPoint y: 304, endPoint x: 276, endPoint y: 373, distance: 399.7
drag, startPoint x: 296, startPoint y: 325, endPoint x: 590, endPoint y: 337, distance: 293.7
drag, startPoint x: 547, startPoint y: 329, endPoint x: 554, endPoint y: 381, distance: 52.8
drag, startPoint x: 760, startPoint y: 311, endPoint x: 443, endPoint y: 347, distance: 318.7
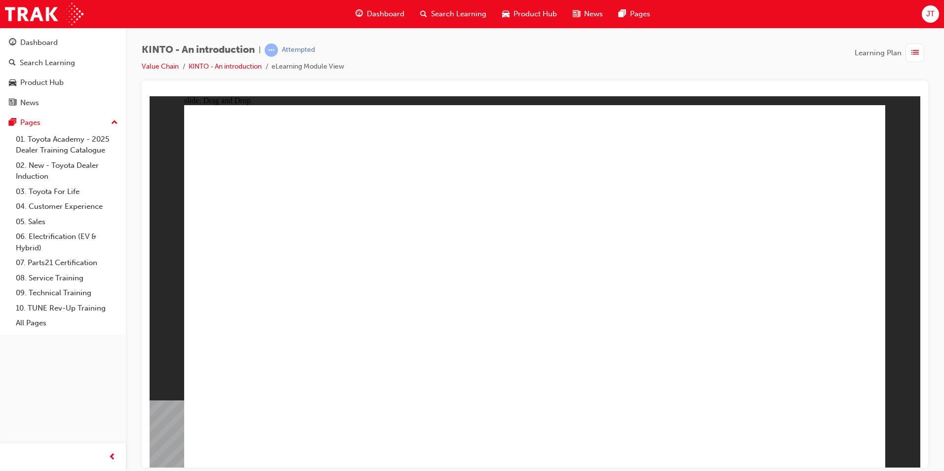
drag, startPoint x: 399, startPoint y: 323, endPoint x: 803, endPoint y: 415, distance: 413.9
radio input "true"
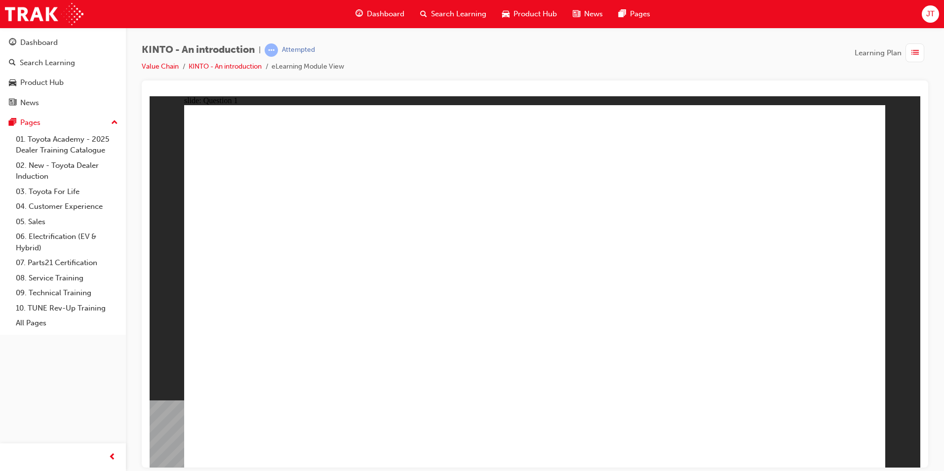
radio input "true"
checkbox input "true"
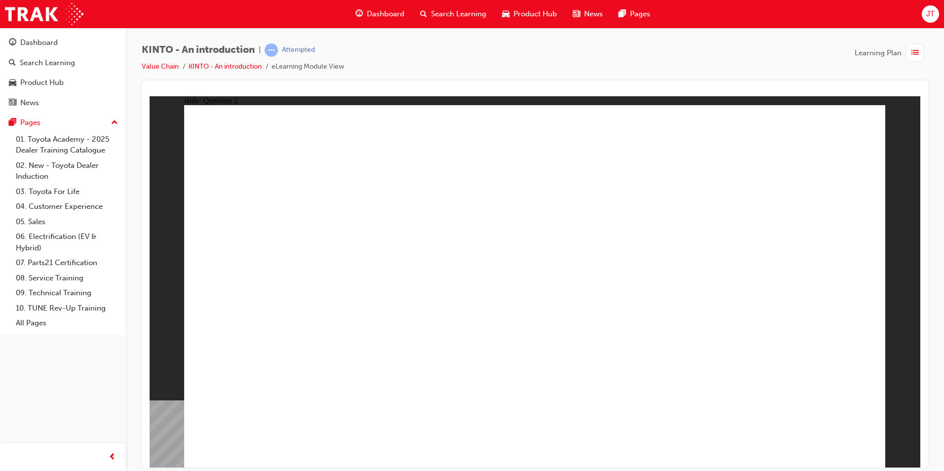
radio input "true"
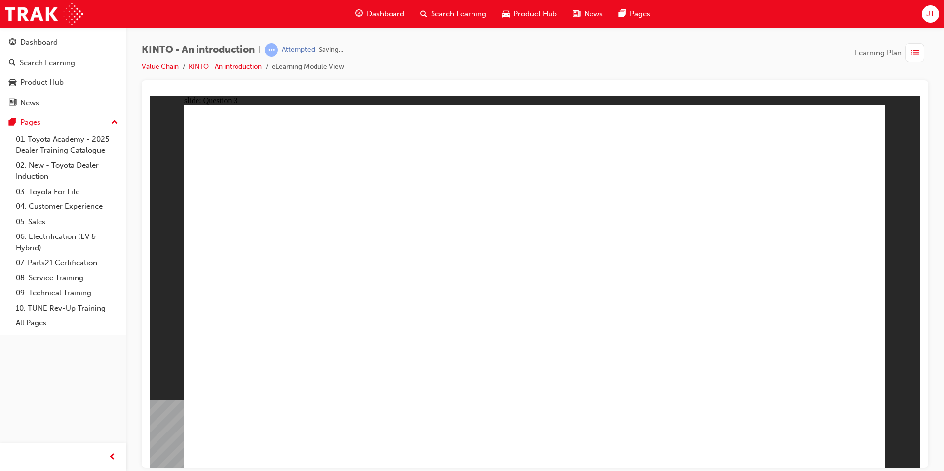
drag, startPoint x: 287, startPoint y: 325, endPoint x: 294, endPoint y: 383, distance: 58.3
drag, startPoint x: 315, startPoint y: 301, endPoint x: 434, endPoint y: 301, distance: 118.6
drag, startPoint x: 434, startPoint y: 301, endPoint x: 451, endPoint y: 360, distance: 61.7
drag, startPoint x: 543, startPoint y: 366, endPoint x: 547, endPoint y: 371, distance: 6.4
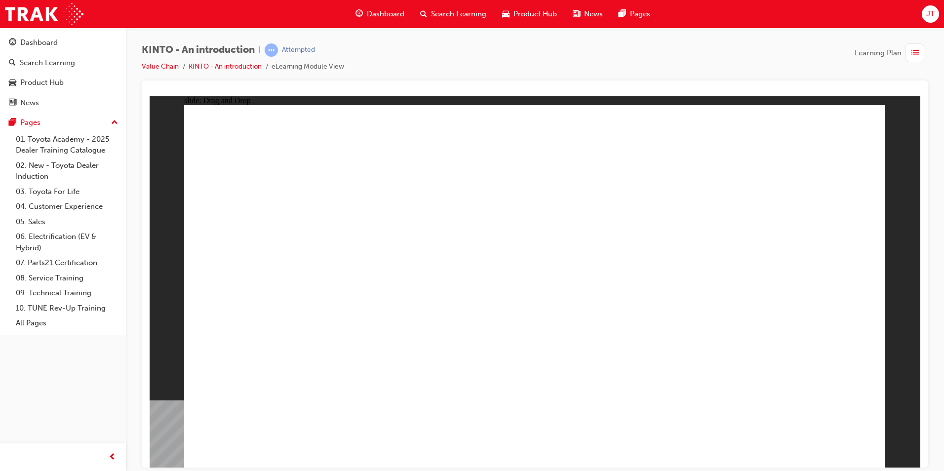
drag, startPoint x: 630, startPoint y: 316, endPoint x: 650, endPoint y: 364, distance: 51.6
drag, startPoint x: 769, startPoint y: 374, endPoint x: 767, endPoint y: 395, distance: 20.8
drag, startPoint x: 607, startPoint y: 353, endPoint x: 612, endPoint y: 362, distance: 10.2
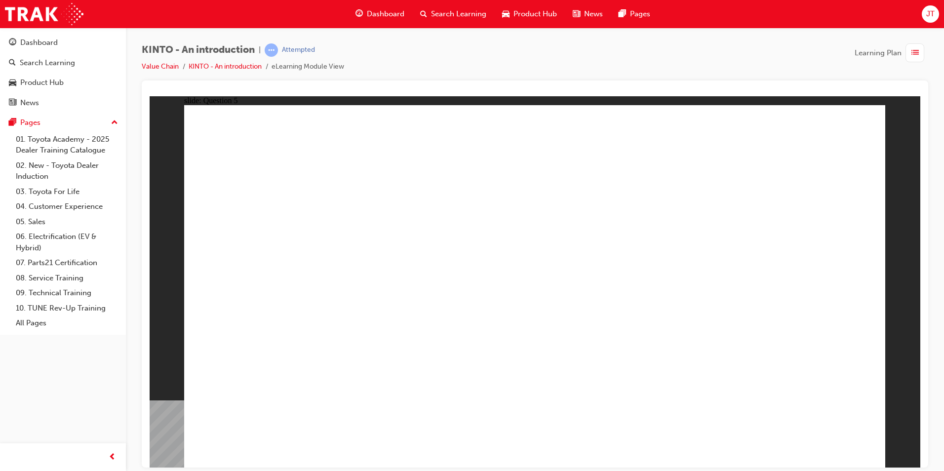
radio input "true"
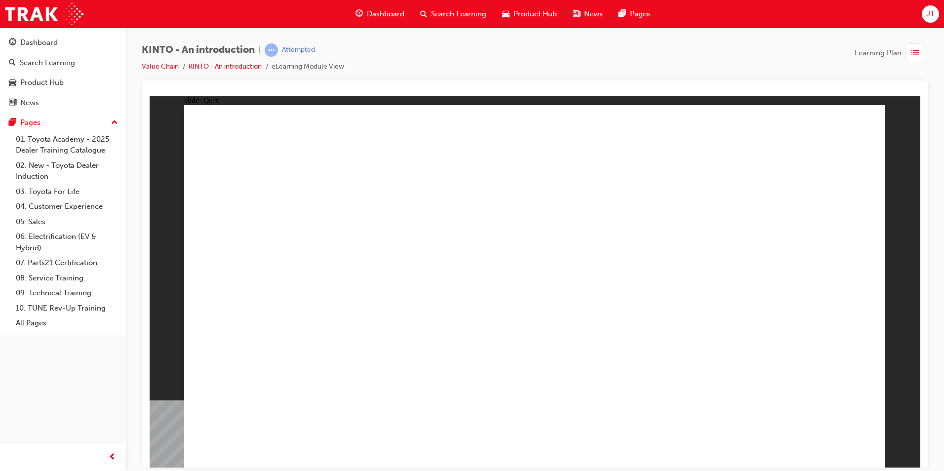
radio input "true"
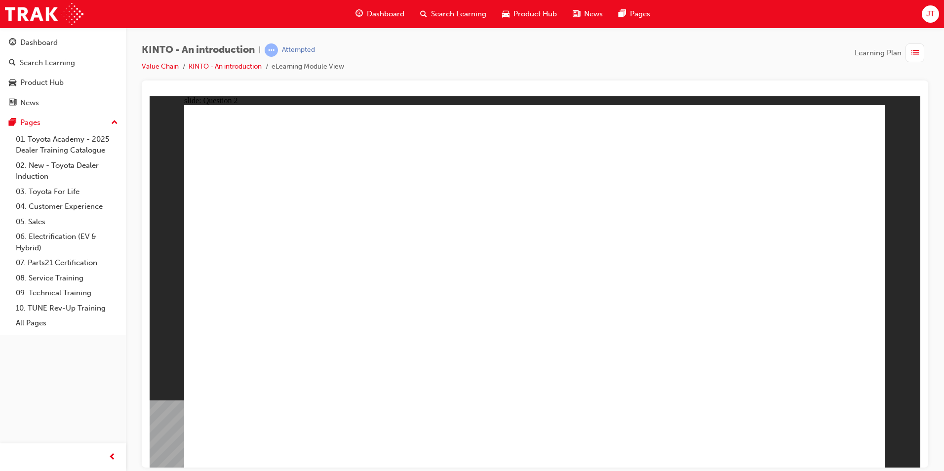
drag, startPoint x: 481, startPoint y: 259, endPoint x: 511, endPoint y: 250, distance: 30.9
checkbox input "true"
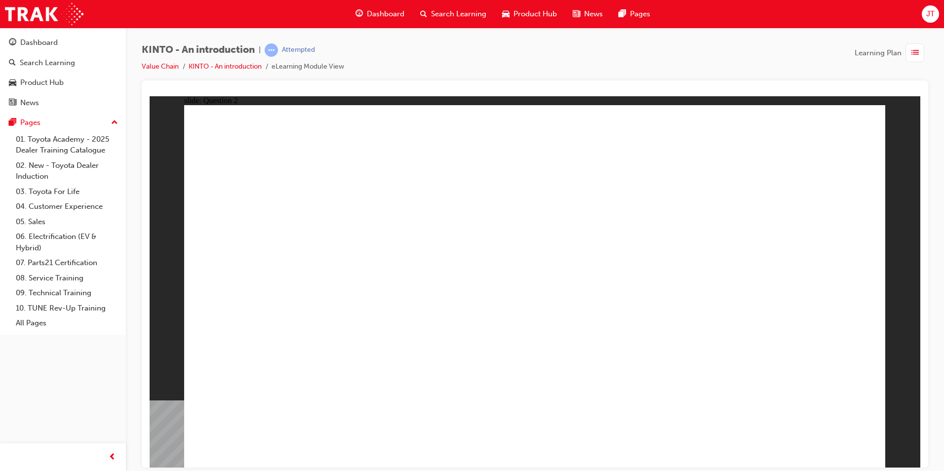
checkbox input "true"
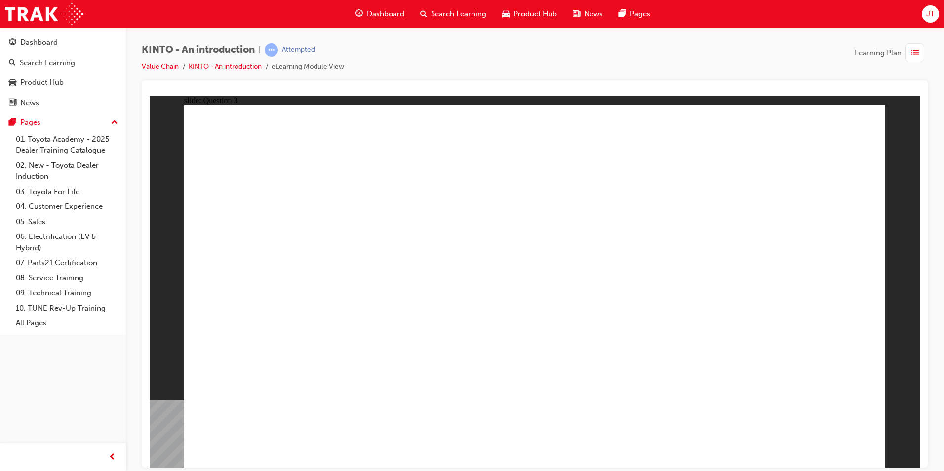
radio input "true"
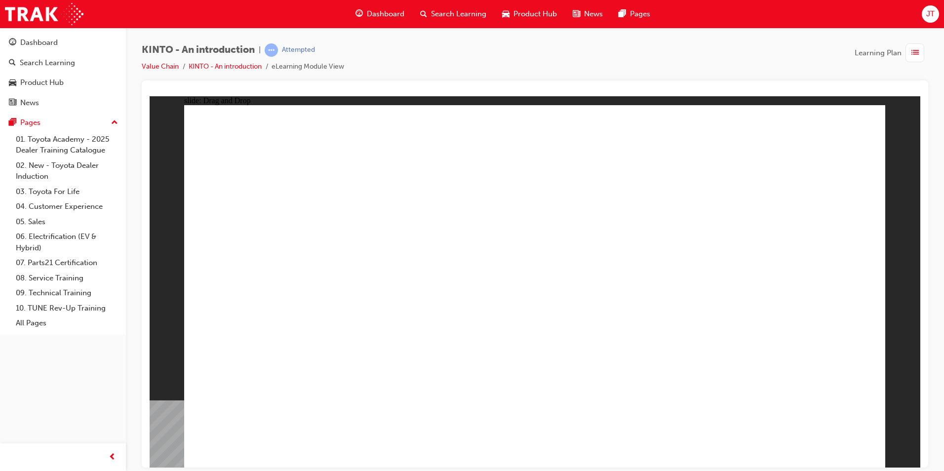
drag, startPoint x: 313, startPoint y: 296, endPoint x: 311, endPoint y: 373, distance: 76.6
drag, startPoint x: 373, startPoint y: 317, endPoint x: 433, endPoint y: 352, distance: 69.5
drag, startPoint x: 513, startPoint y: 338, endPoint x: 537, endPoint y: 368, distance: 39.0
drag, startPoint x: 648, startPoint y: 314, endPoint x: 669, endPoint y: 381, distance: 70.9
drag, startPoint x: 775, startPoint y: 302, endPoint x: 778, endPoint y: 401, distance: 98.9
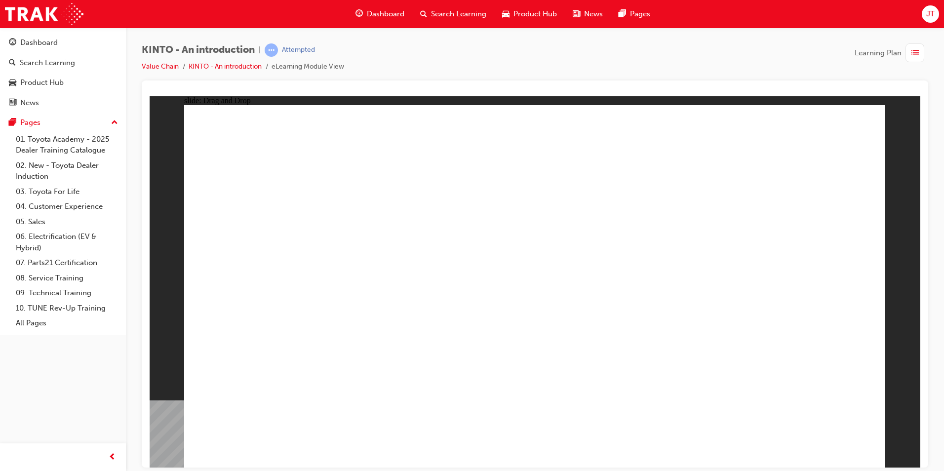
radio input "true"
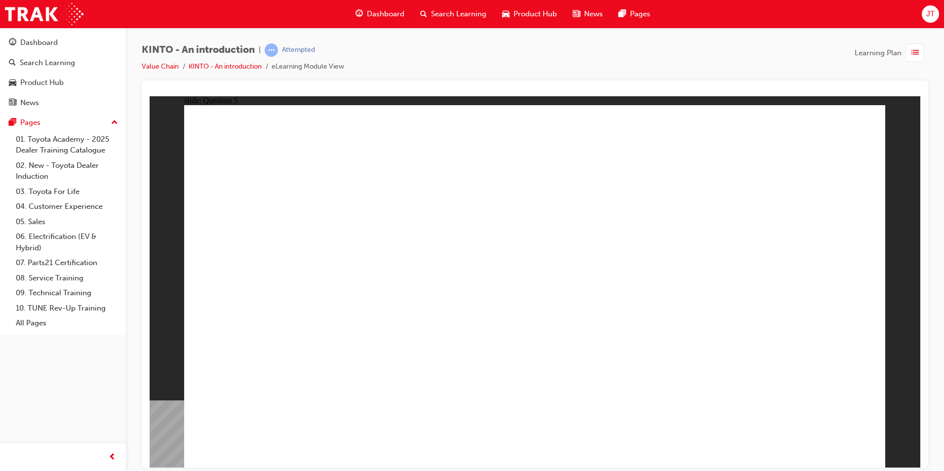
drag, startPoint x: 850, startPoint y: 431, endPoint x: 828, endPoint y: 433, distance: 21.3
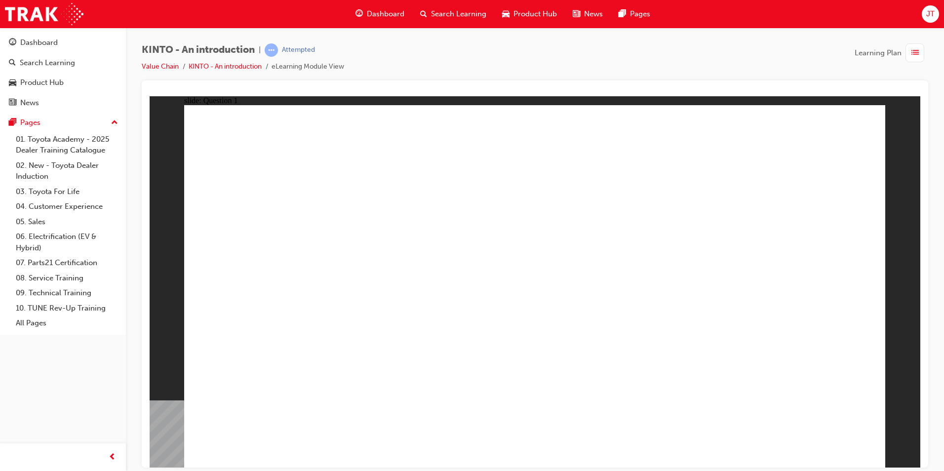
radio input "true"
checkbox input "true"
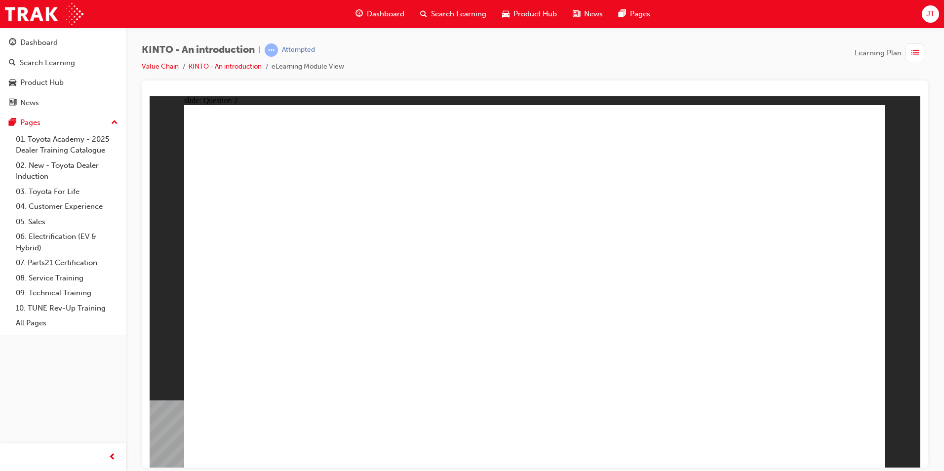
checkbox input "true"
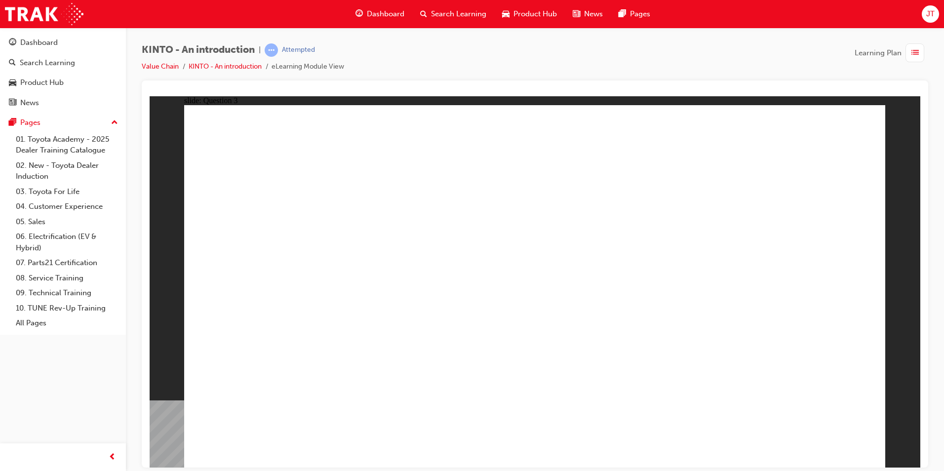
radio input "true"
drag, startPoint x: 435, startPoint y: 308, endPoint x: 425, endPoint y: 384, distance: 77.2
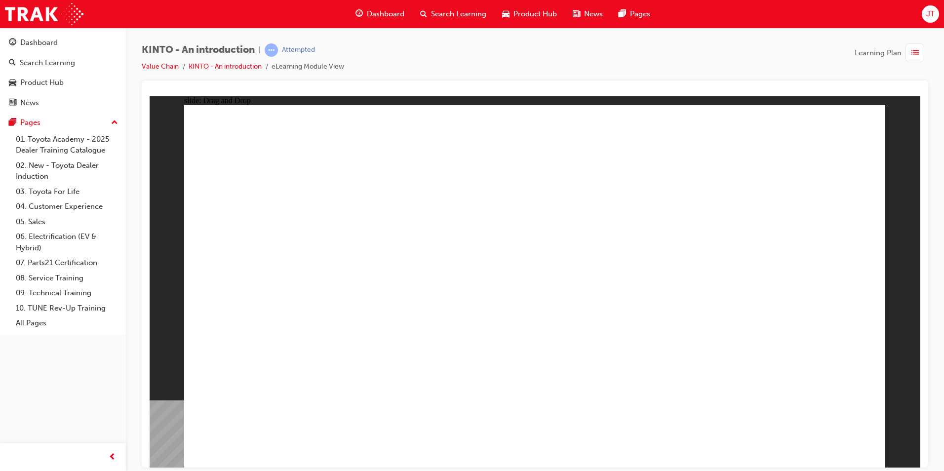
drag, startPoint x: 642, startPoint y: 367, endPoint x: 746, endPoint y: 396, distance: 108.2
radio input "true"
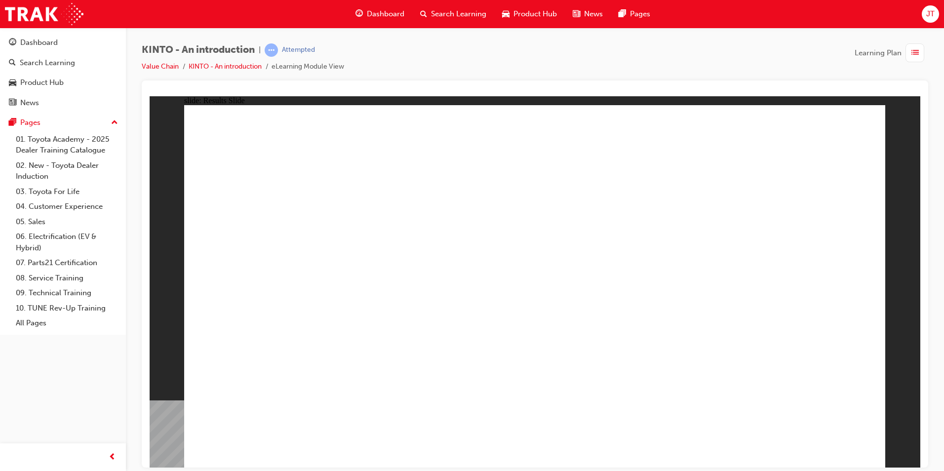
radio input "true"
drag, startPoint x: 817, startPoint y: 427, endPoint x: 826, endPoint y: 436, distance: 12.9
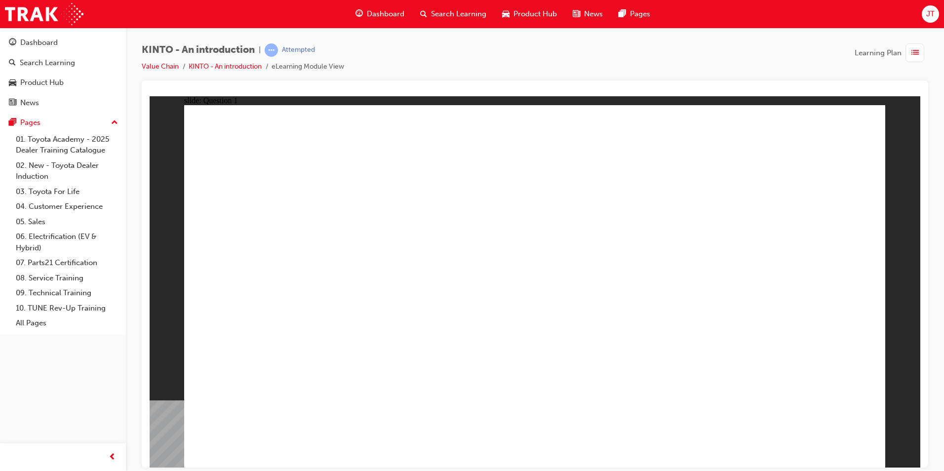
checkbox input "true"
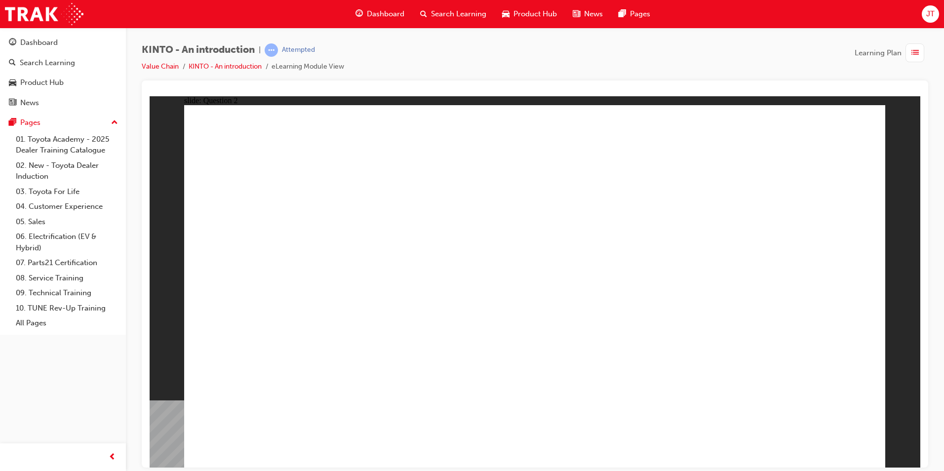
checkbox input "true"
radio input "true"
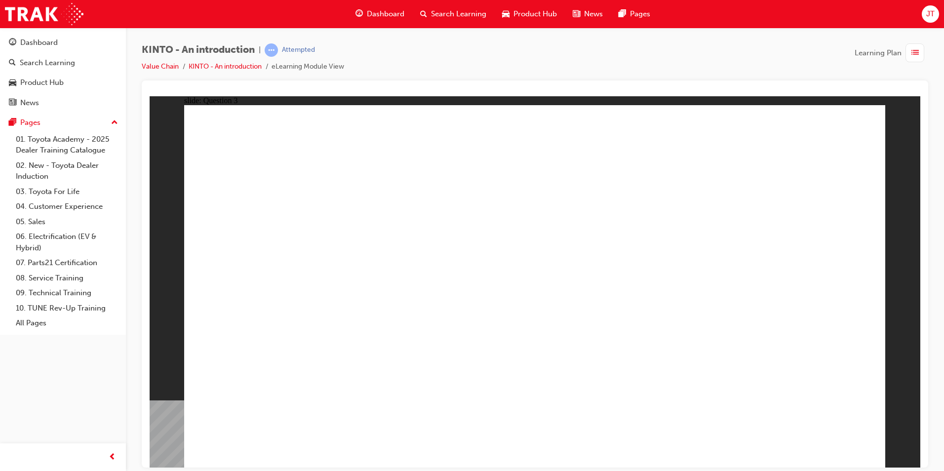
drag, startPoint x: 576, startPoint y: 366, endPoint x: 693, endPoint y: 385, distance: 118.2
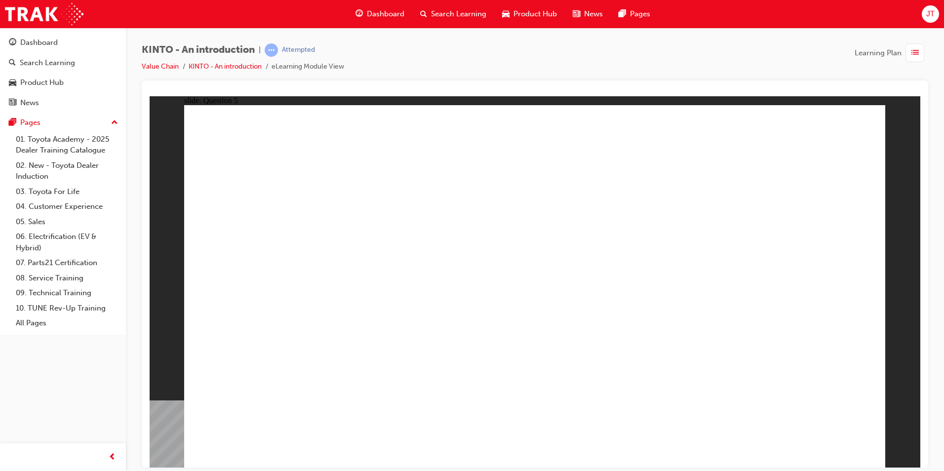
radio input "true"
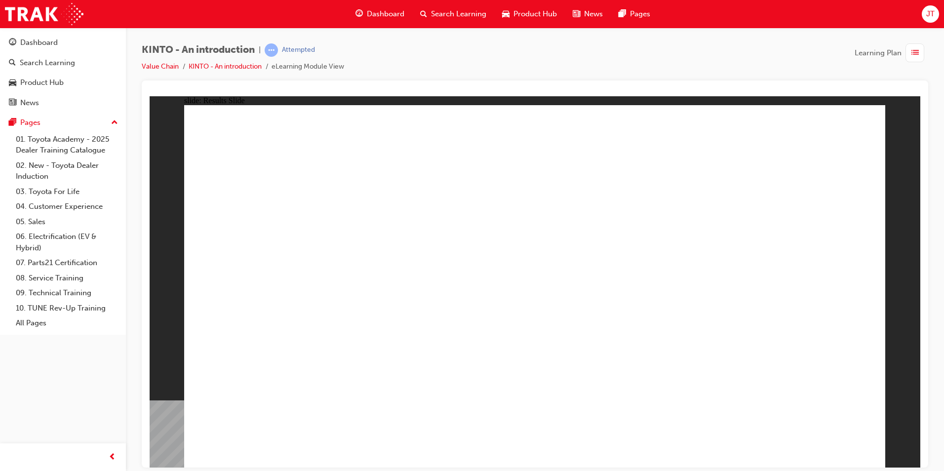
radio input "true"
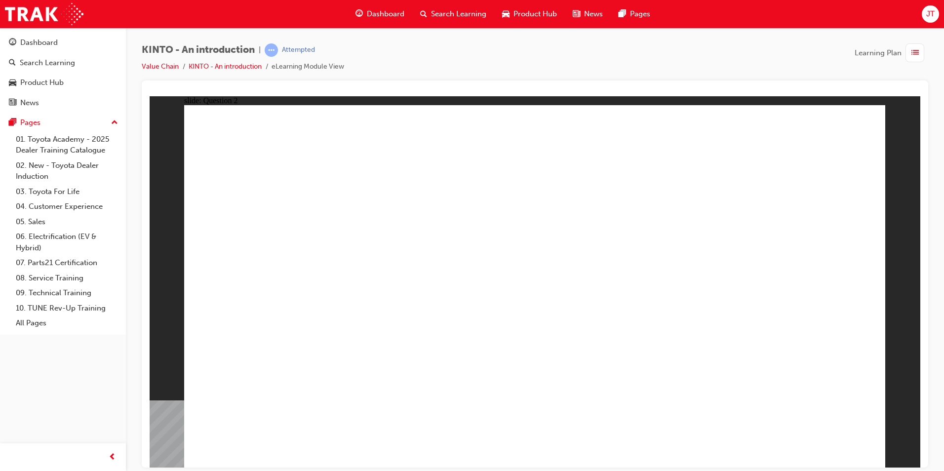
checkbox input "true"
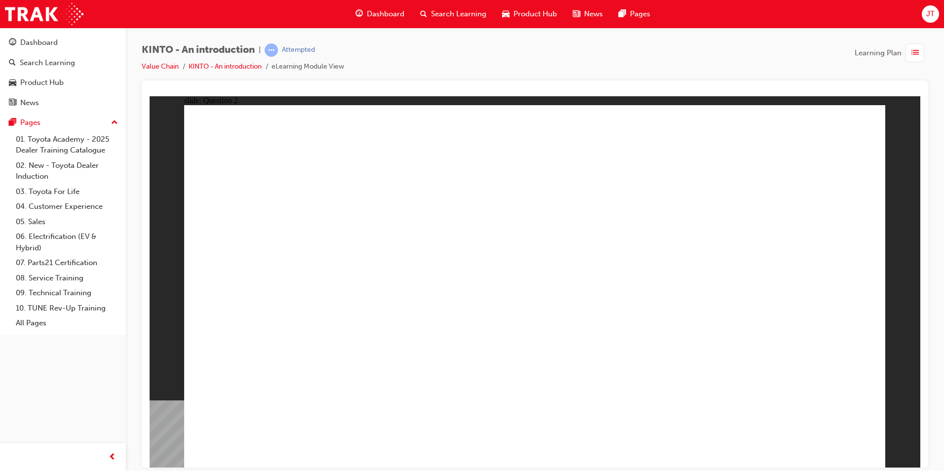
radio input "true"
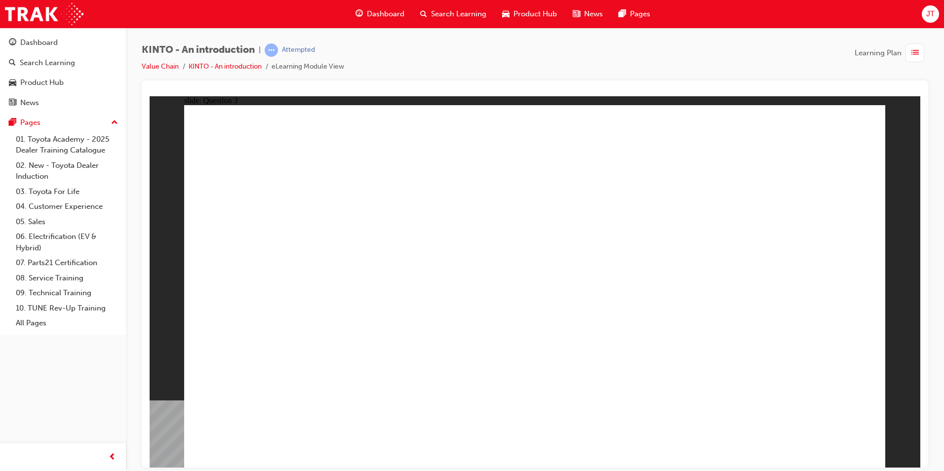
drag, startPoint x: 547, startPoint y: 350, endPoint x: 541, endPoint y: 341, distance: 10.4
drag, startPoint x: 581, startPoint y: 313, endPoint x: 587, endPoint y: 382, distance: 69.5
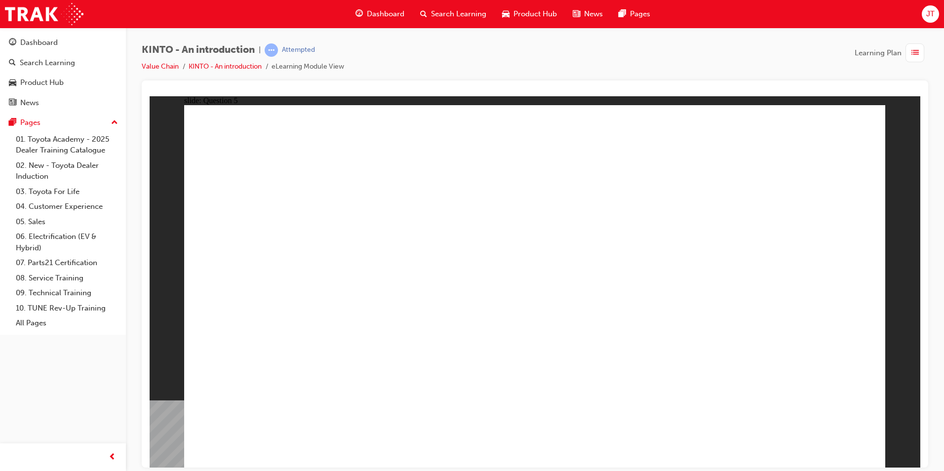
radio input "true"
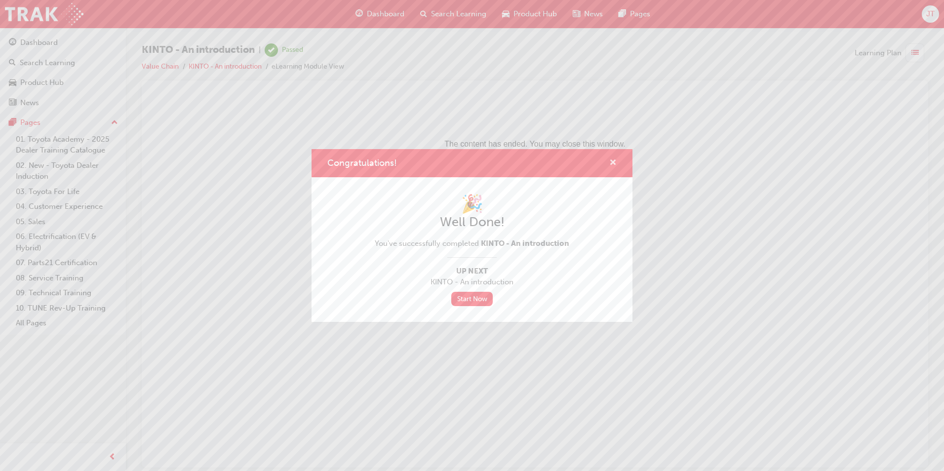
click at [611, 160] on span "cross-icon" at bounding box center [613, 163] width 7 height 9
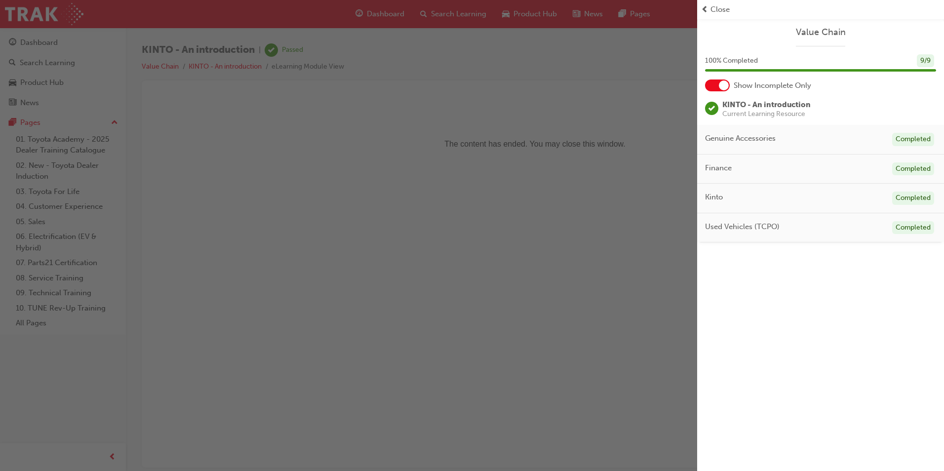
click at [707, 7] on span "prev-icon" at bounding box center [704, 9] width 7 height 11
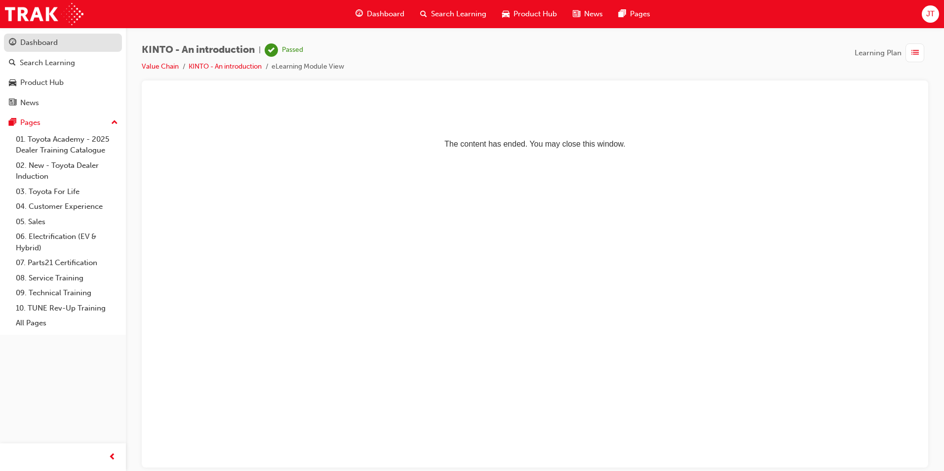
click at [70, 51] on link "Dashboard" at bounding box center [63, 43] width 118 height 18
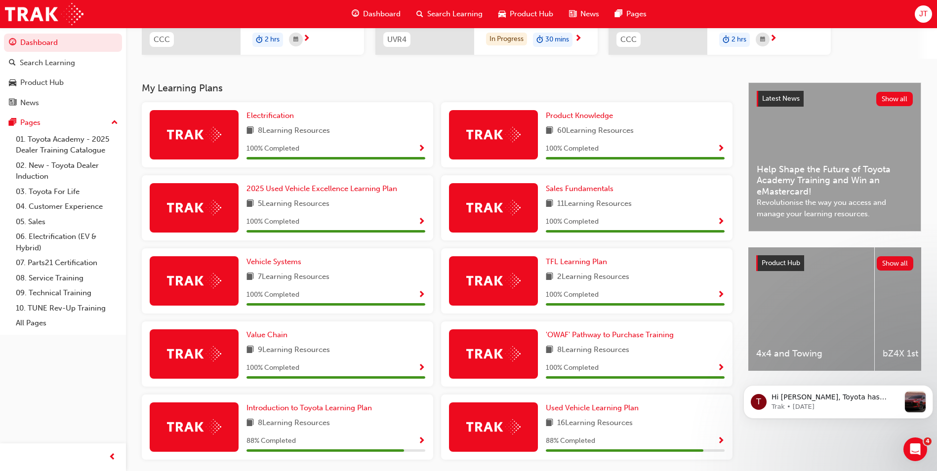
scroll to position [198, 0]
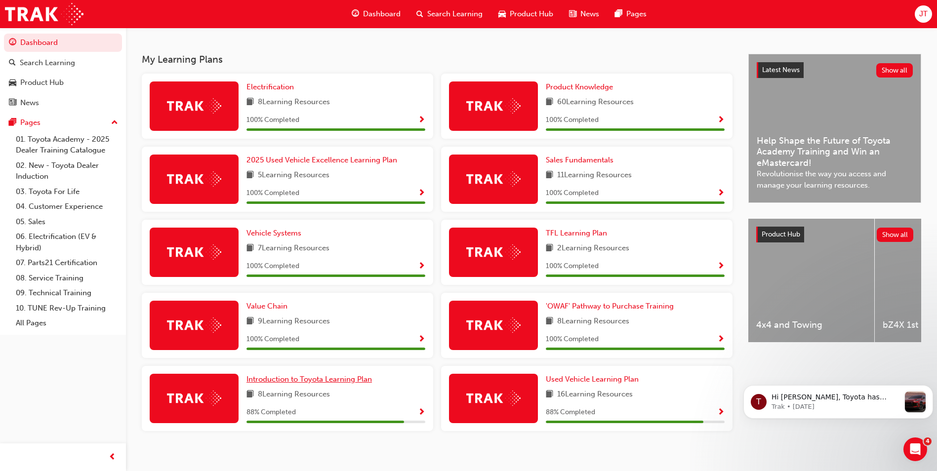
click at [358, 379] on span "Introduction to Toyota Learning Plan" at bounding box center [308, 379] width 125 height 9
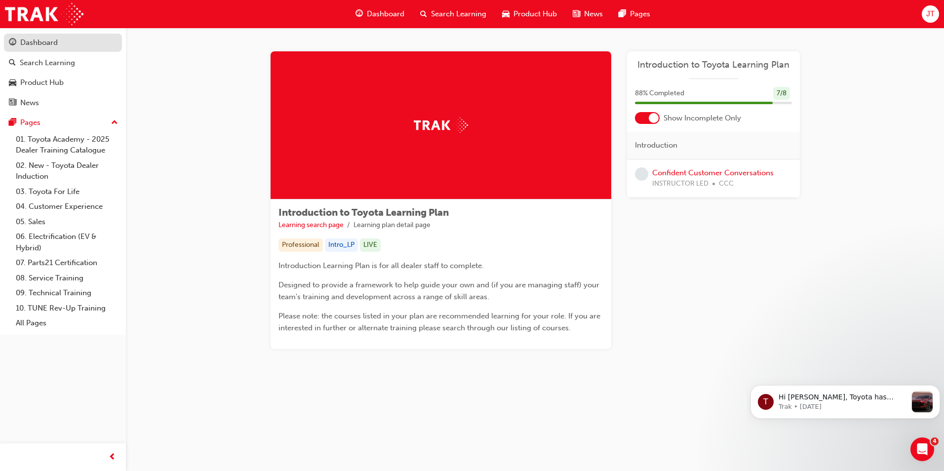
click at [24, 40] on div "Dashboard" at bounding box center [39, 42] width 38 height 11
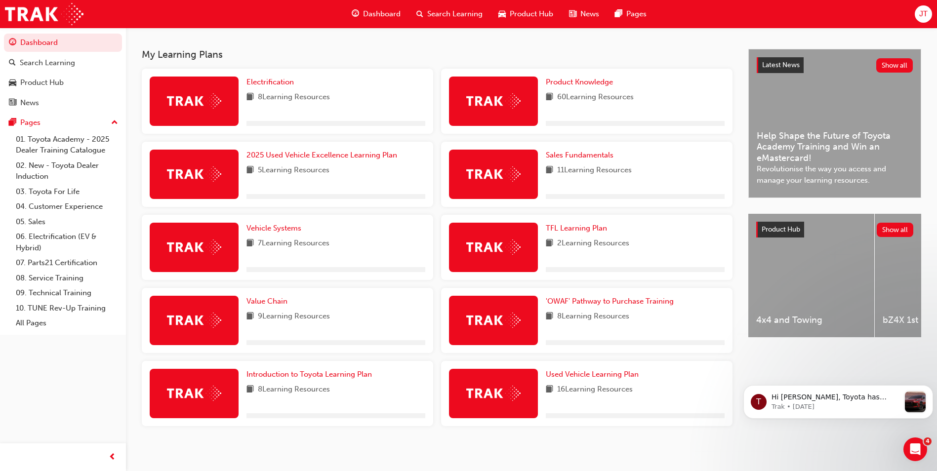
scroll to position [206, 0]
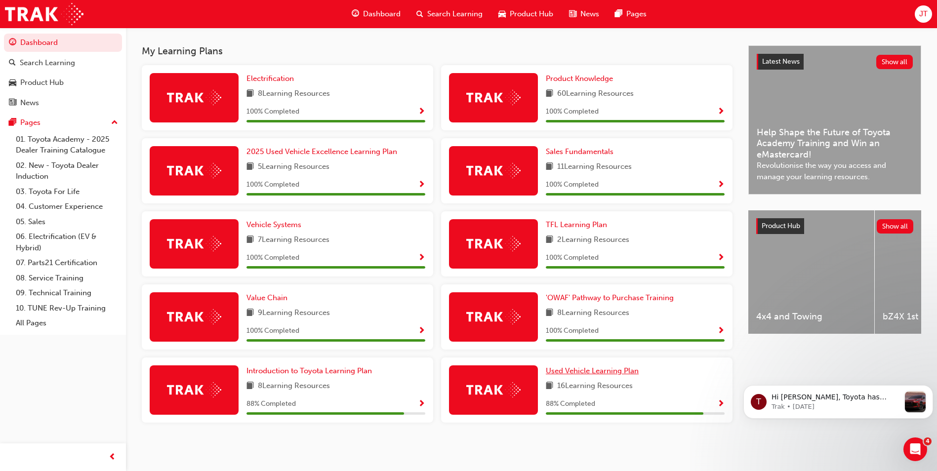
click at [613, 372] on span "Used Vehicle Learning Plan" at bounding box center [592, 371] width 93 height 9
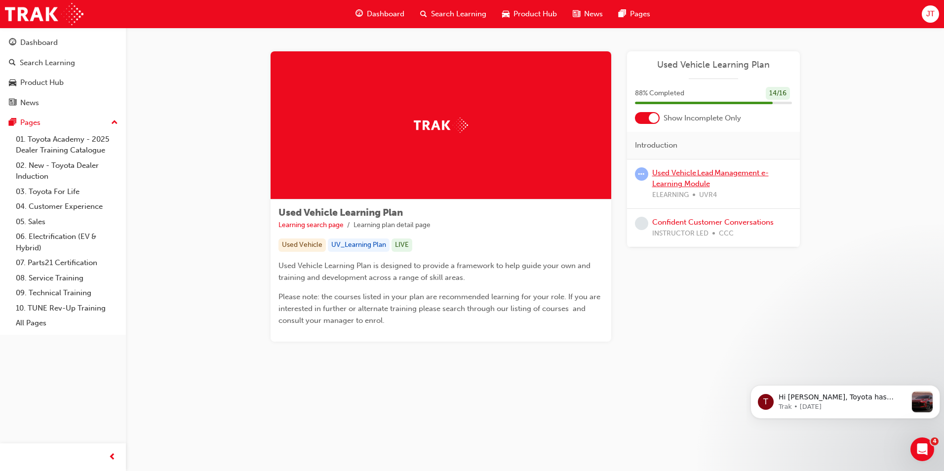
click at [688, 170] on link "Used Vehicle Lead Management e-Learning Module" at bounding box center [711, 178] width 117 height 20
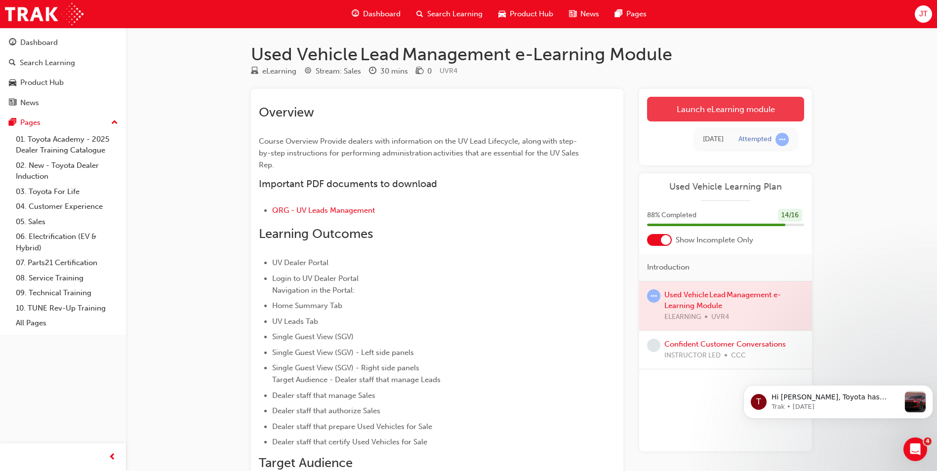
click at [704, 102] on link "Launch eLearning module" at bounding box center [725, 109] width 157 height 25
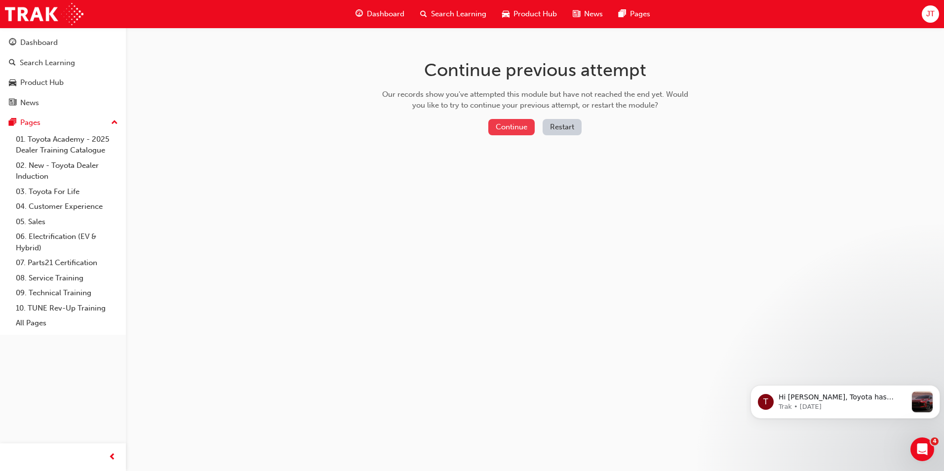
click at [524, 125] on button "Continue" at bounding box center [512, 127] width 46 height 16
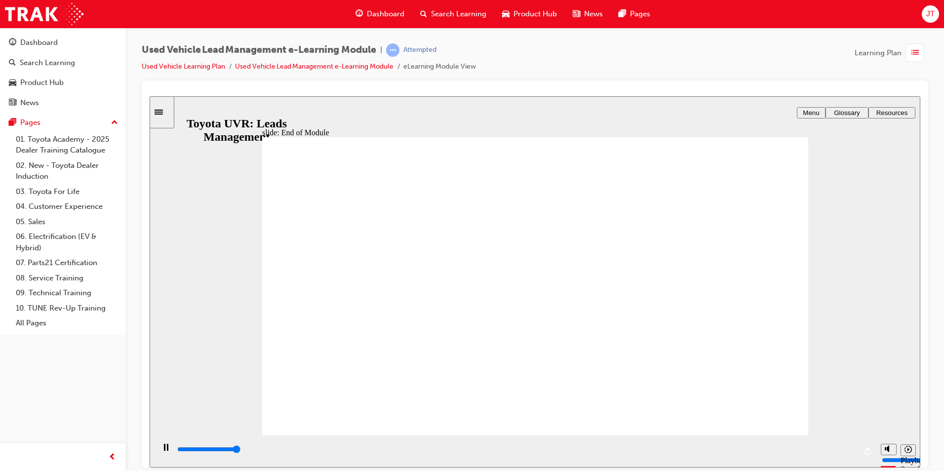
type input "10100"
click at [409, 45] on div "Attempted" at bounding box center [411, 49] width 50 height 13
click at [906, 452] on icon "playback speed" at bounding box center [908, 449] width 7 height 7
click at [885, 243] on div "slide: End of Module Rectangle 1 CONGRATULATIONS! You have finished the Leads M…" at bounding box center [535, 281] width 771 height 371
click at [921, 50] on div "button" at bounding box center [915, 52] width 19 height 19
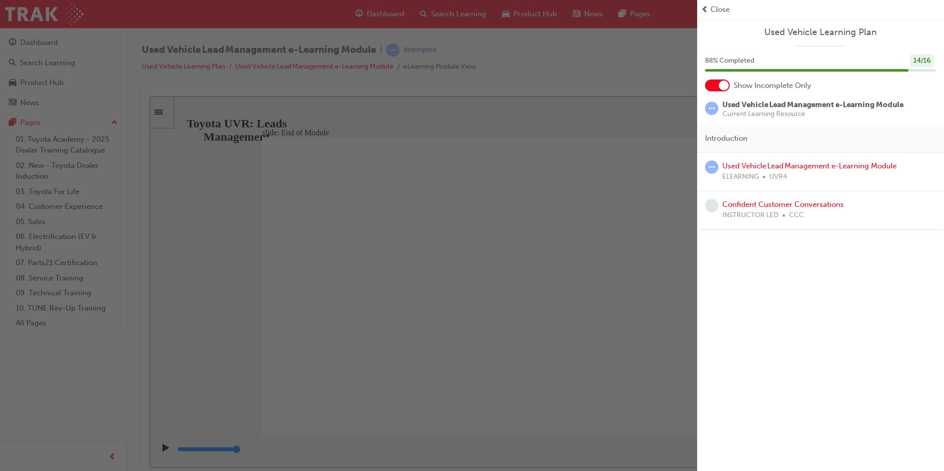
click at [715, 108] on span "learningRecordVerb_ATTEMPT-icon" at bounding box center [711, 108] width 13 height 13
click at [784, 115] on span "Current Learning Resource" at bounding box center [813, 114] width 181 height 7
click at [715, 7] on span "Close" at bounding box center [720, 9] width 19 height 11
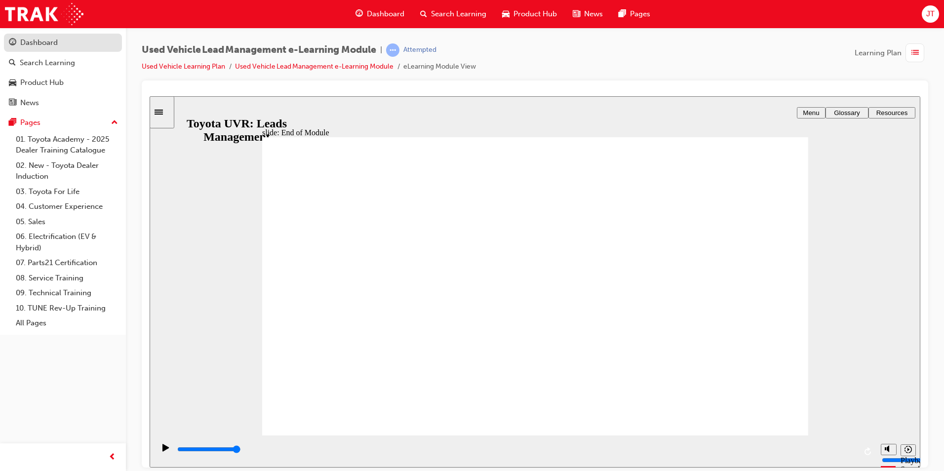
click at [10, 39] on span "guage-icon" at bounding box center [12, 43] width 7 height 9
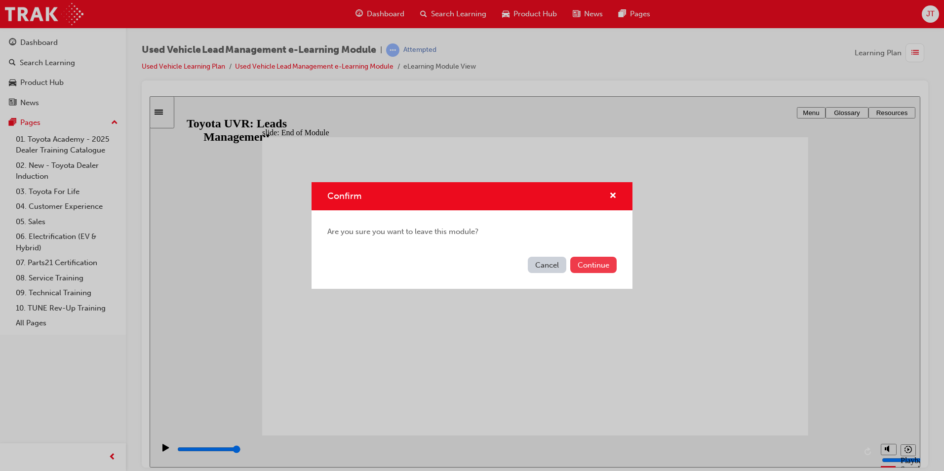
click at [586, 263] on button "Continue" at bounding box center [594, 265] width 46 height 16
